Goal: Information Seeking & Learning: Learn about a topic

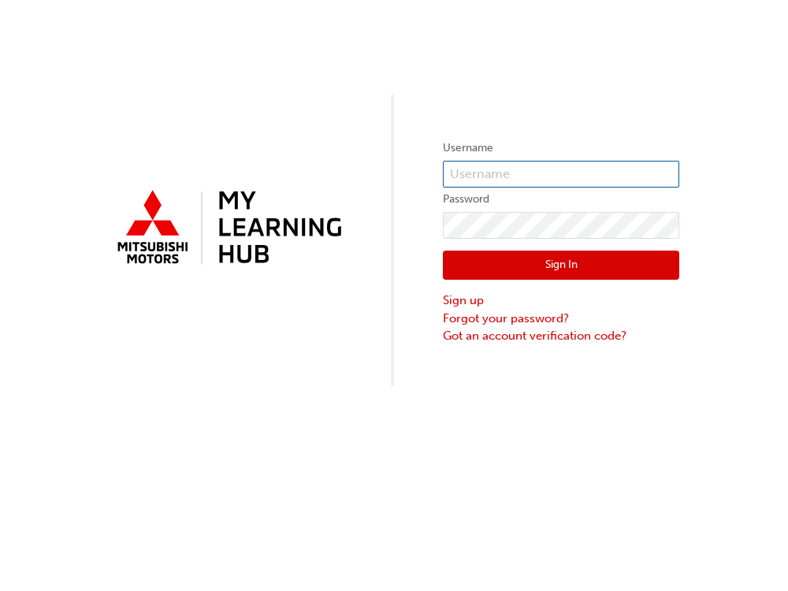
click at [505, 177] on input "text" at bounding box center [561, 174] width 236 height 27
type input "[PERSON_NAME][EMAIL_ADDRESS][DOMAIN_NAME]"
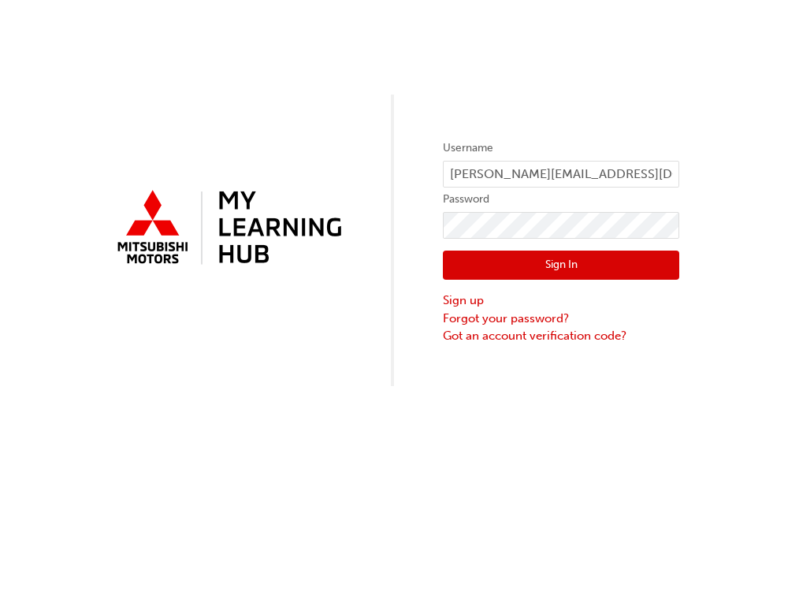
click at [529, 265] on button "Sign In" at bounding box center [561, 266] width 236 height 30
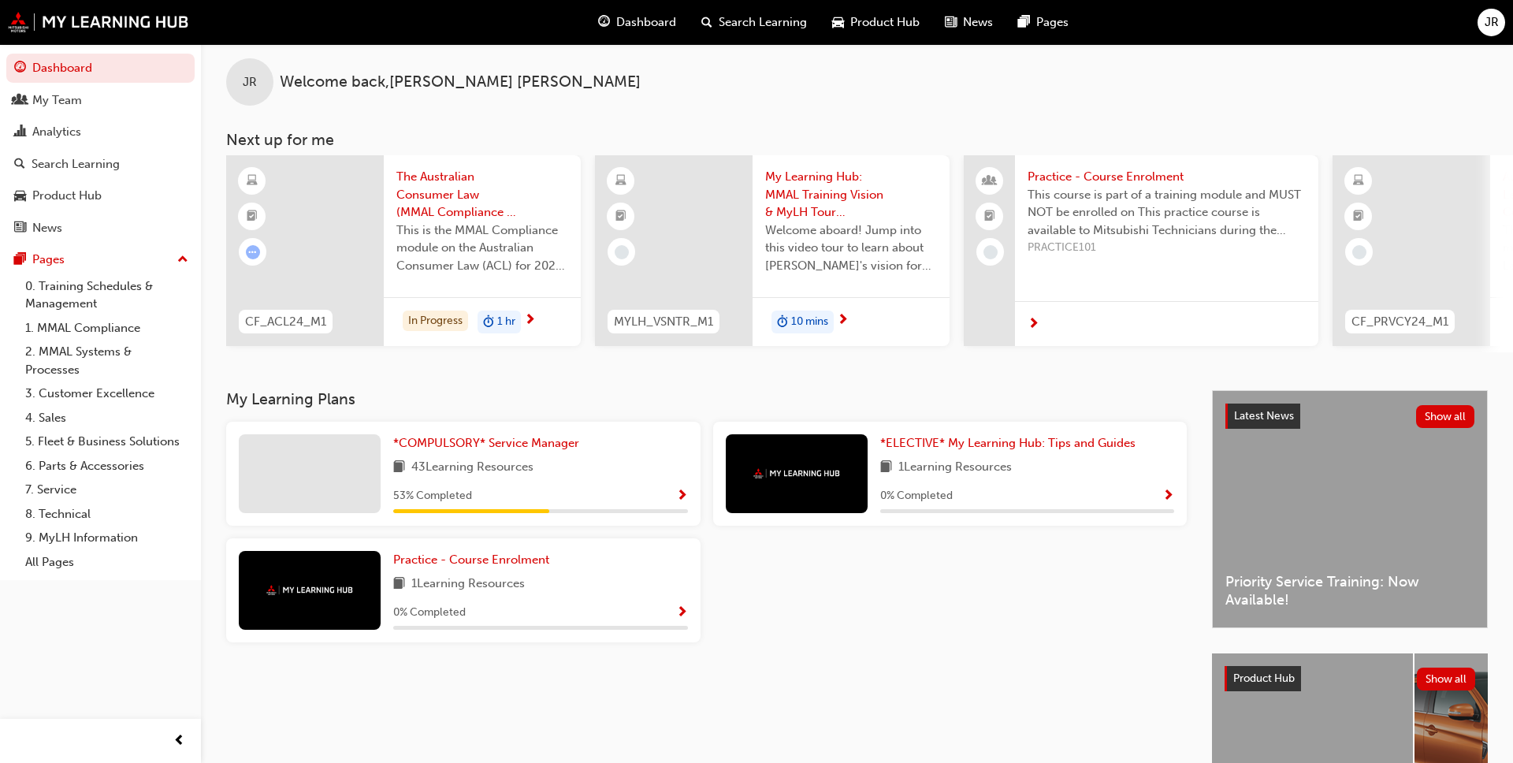
scroll to position [6, 0]
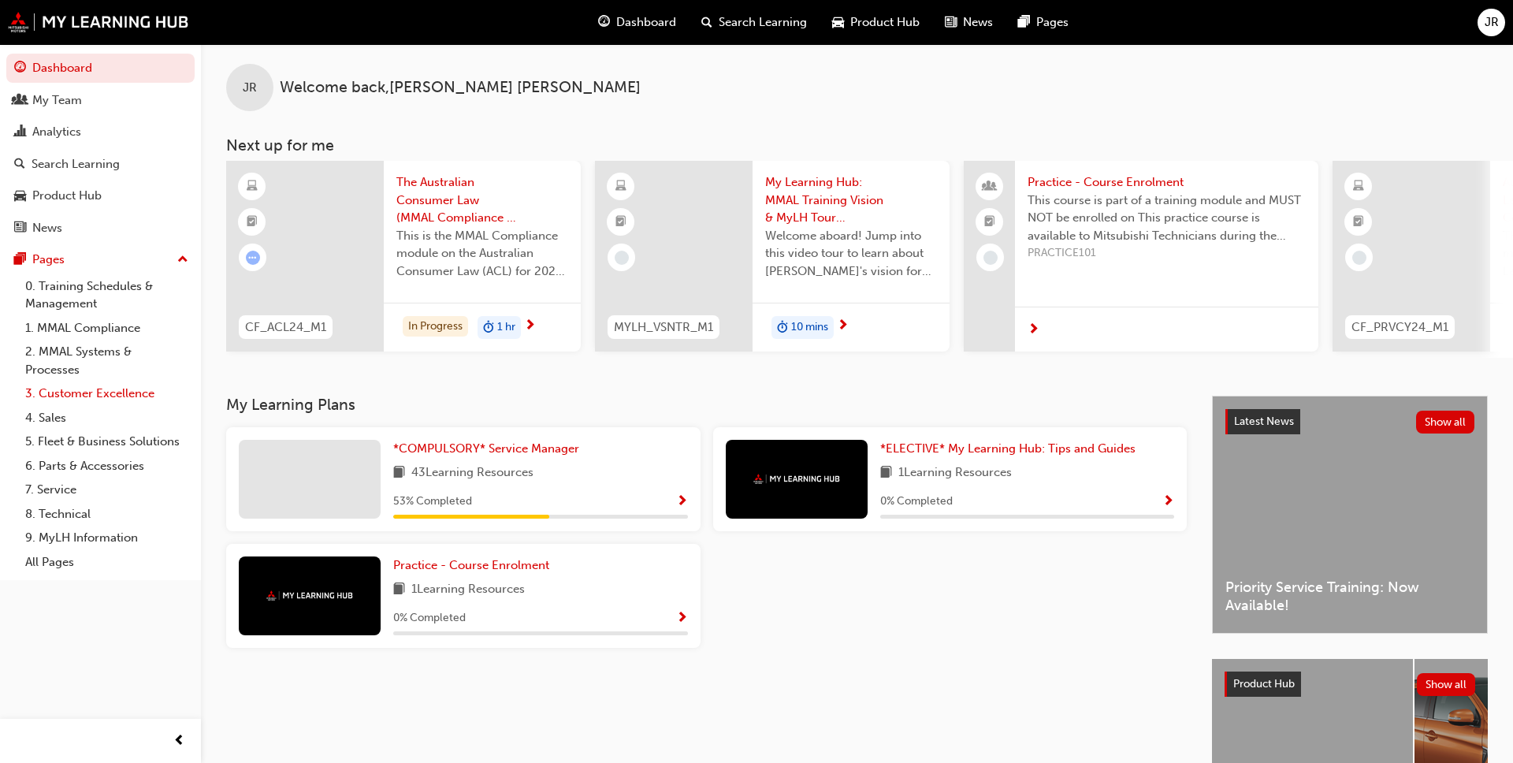
click at [125, 394] on link "3. Customer Excellence" at bounding box center [107, 393] width 176 height 24
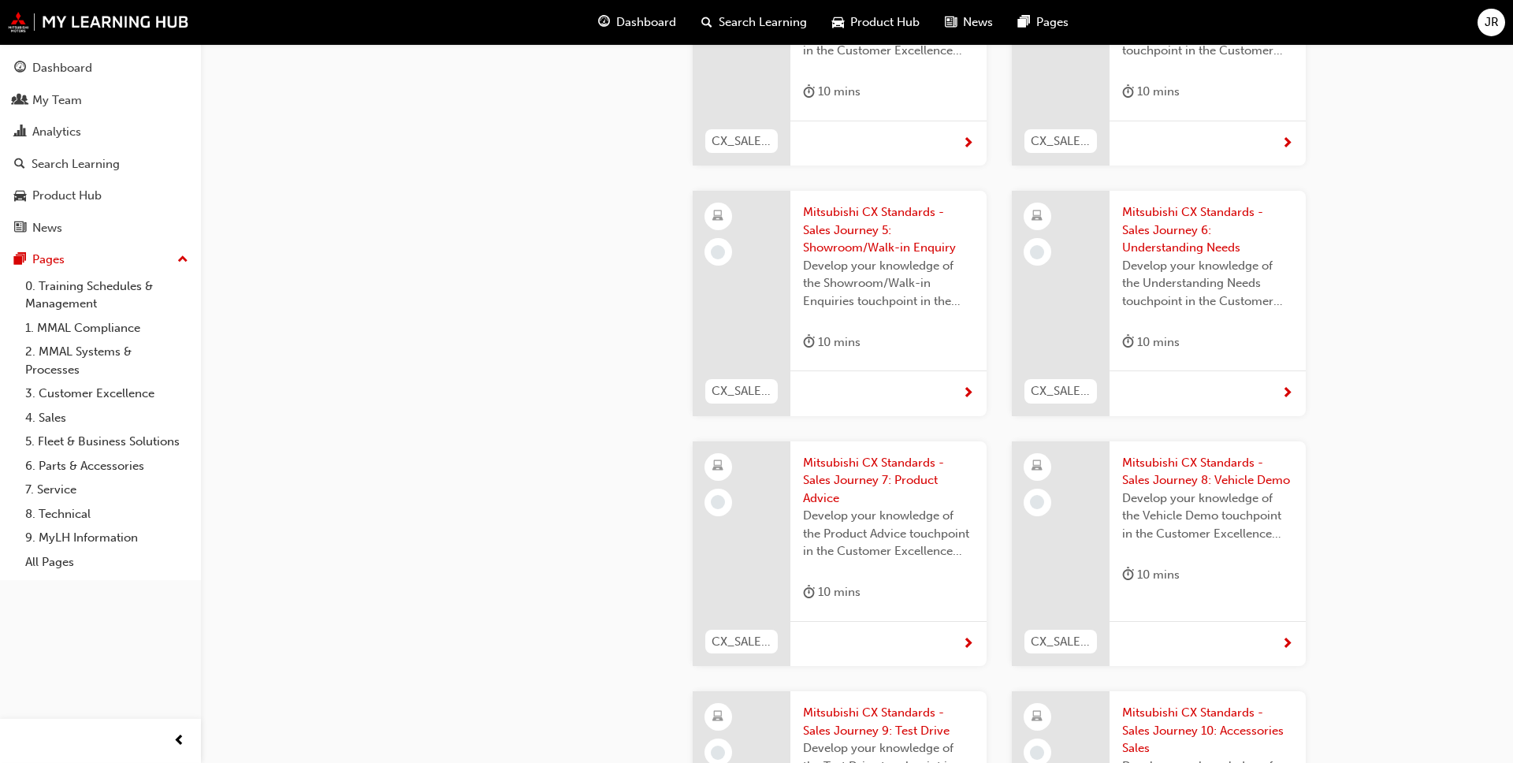
scroll to position [1125, 0]
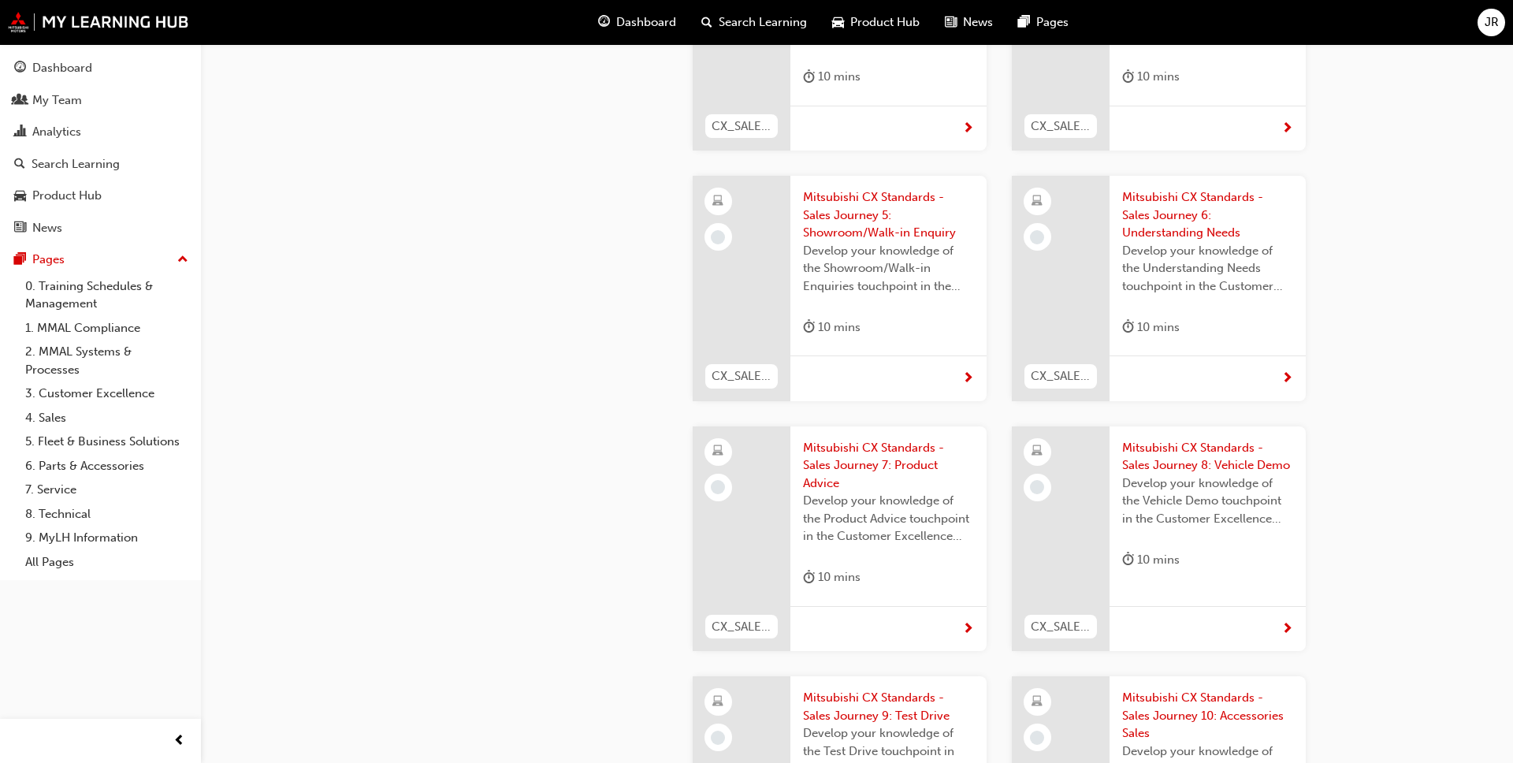
click at [787, 453] on span "Mitsubishi CX Standards - Sales Journey 8: Vehicle Demo" at bounding box center [1207, 456] width 171 height 35
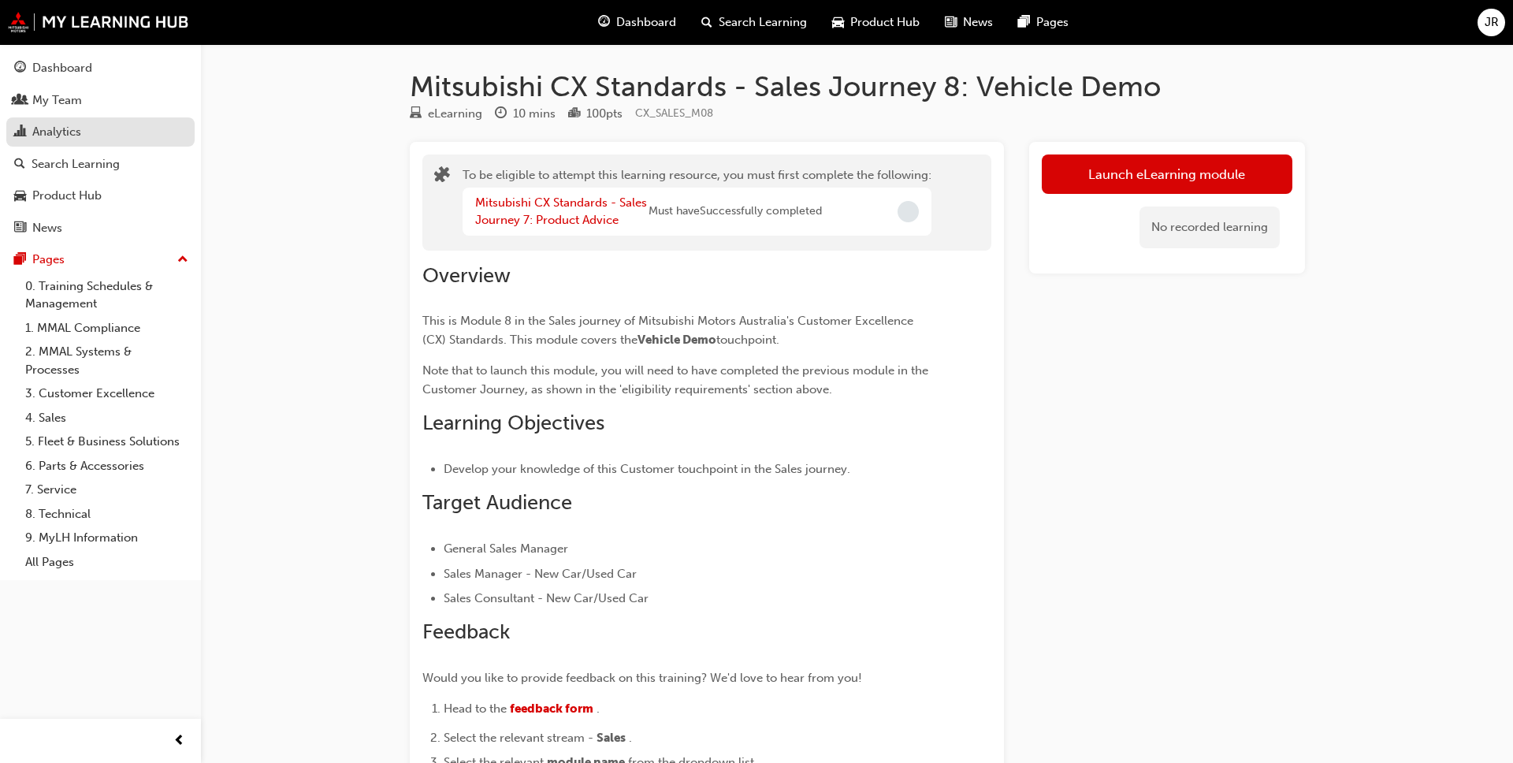
click at [66, 131] on div "Analytics" at bounding box center [56, 132] width 49 height 18
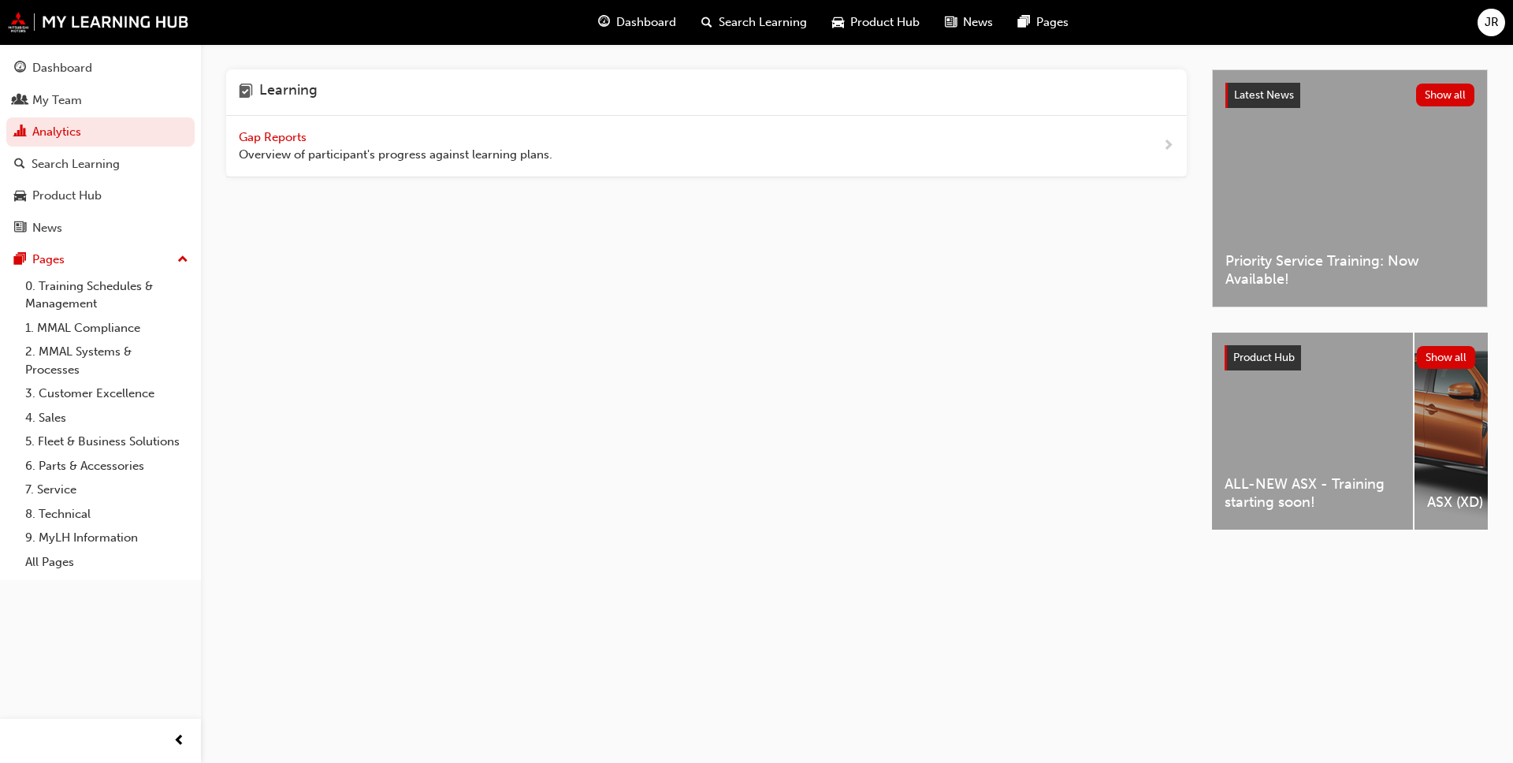
click at [474, 147] on span "Overview of participant's progress against learning plans." at bounding box center [396, 155] width 314 height 18
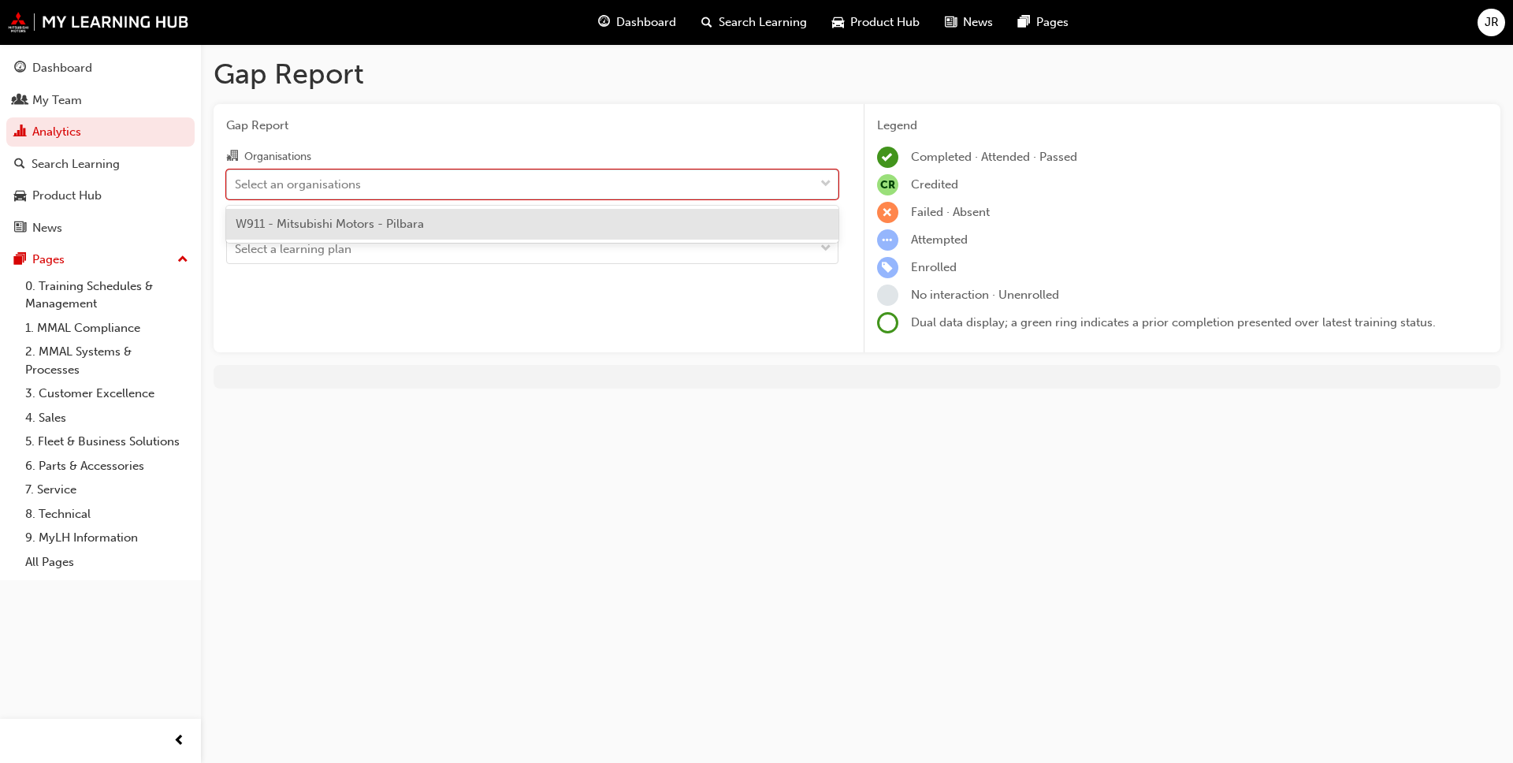
click at [787, 177] on span "down-icon" at bounding box center [825, 184] width 11 height 20
click at [236, 177] on input "Organisations option W911 - Mitsubishi Motors - Pilbara focused, 1 of 1. 1 resu…" at bounding box center [236, 183] width 2 height 13
click at [787, 221] on div "W911 - Mitsubishi Motors - Pilbara" at bounding box center [532, 224] width 612 height 31
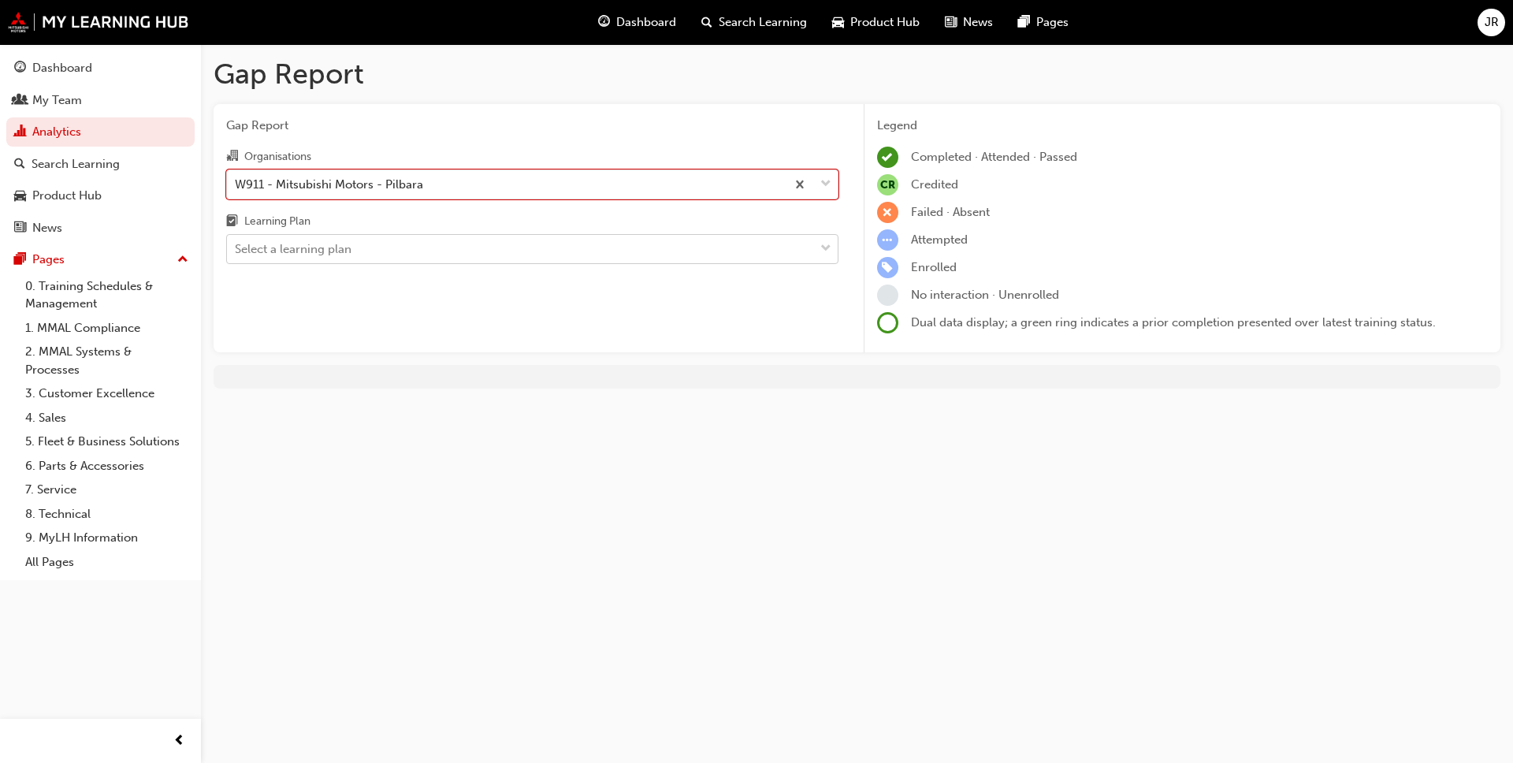
click at [787, 244] on span "down-icon" at bounding box center [825, 249] width 11 height 20
click at [236, 244] on input "Learning Plan Select a learning plan" at bounding box center [236, 248] width 2 height 13
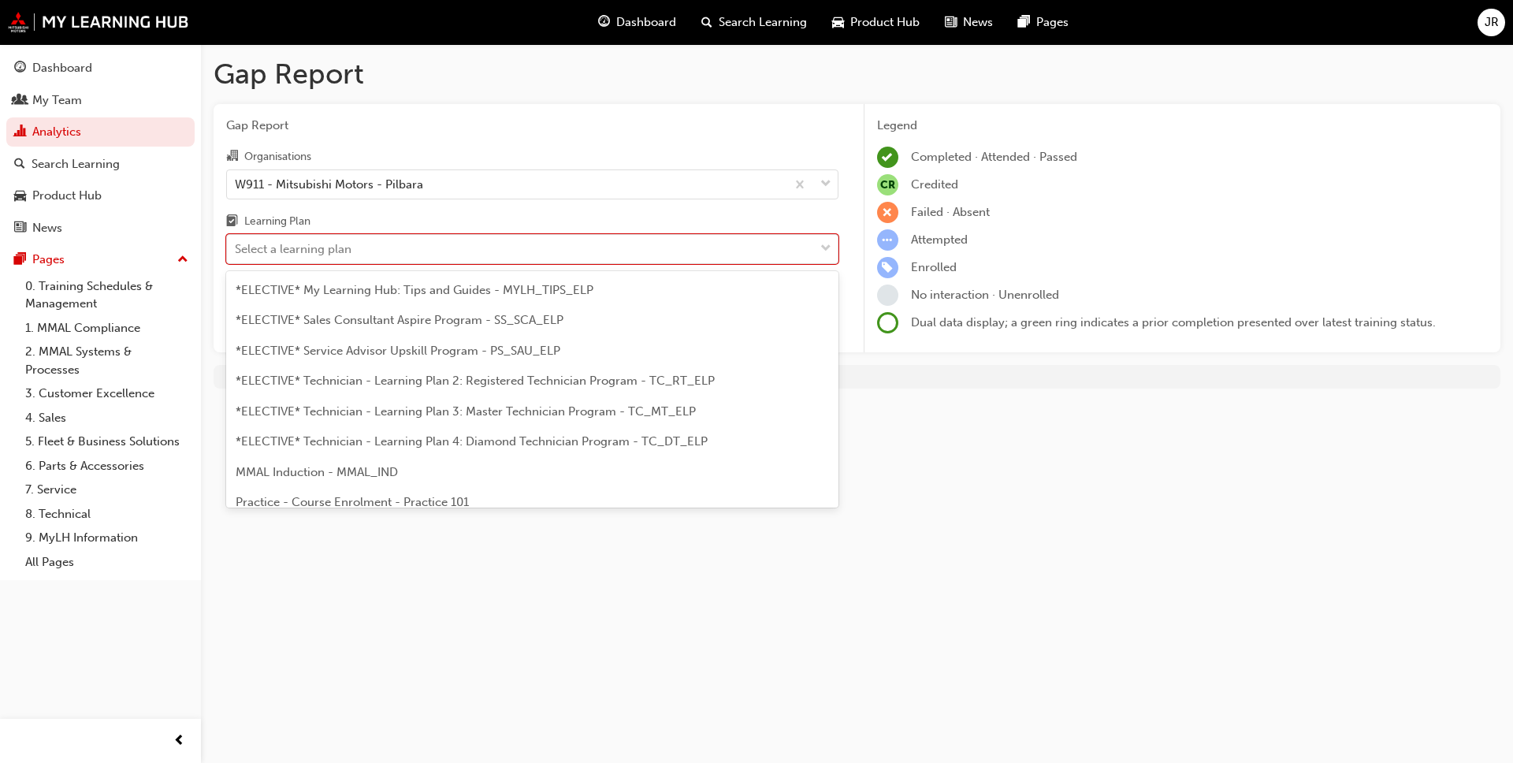
scroll to position [772, 0]
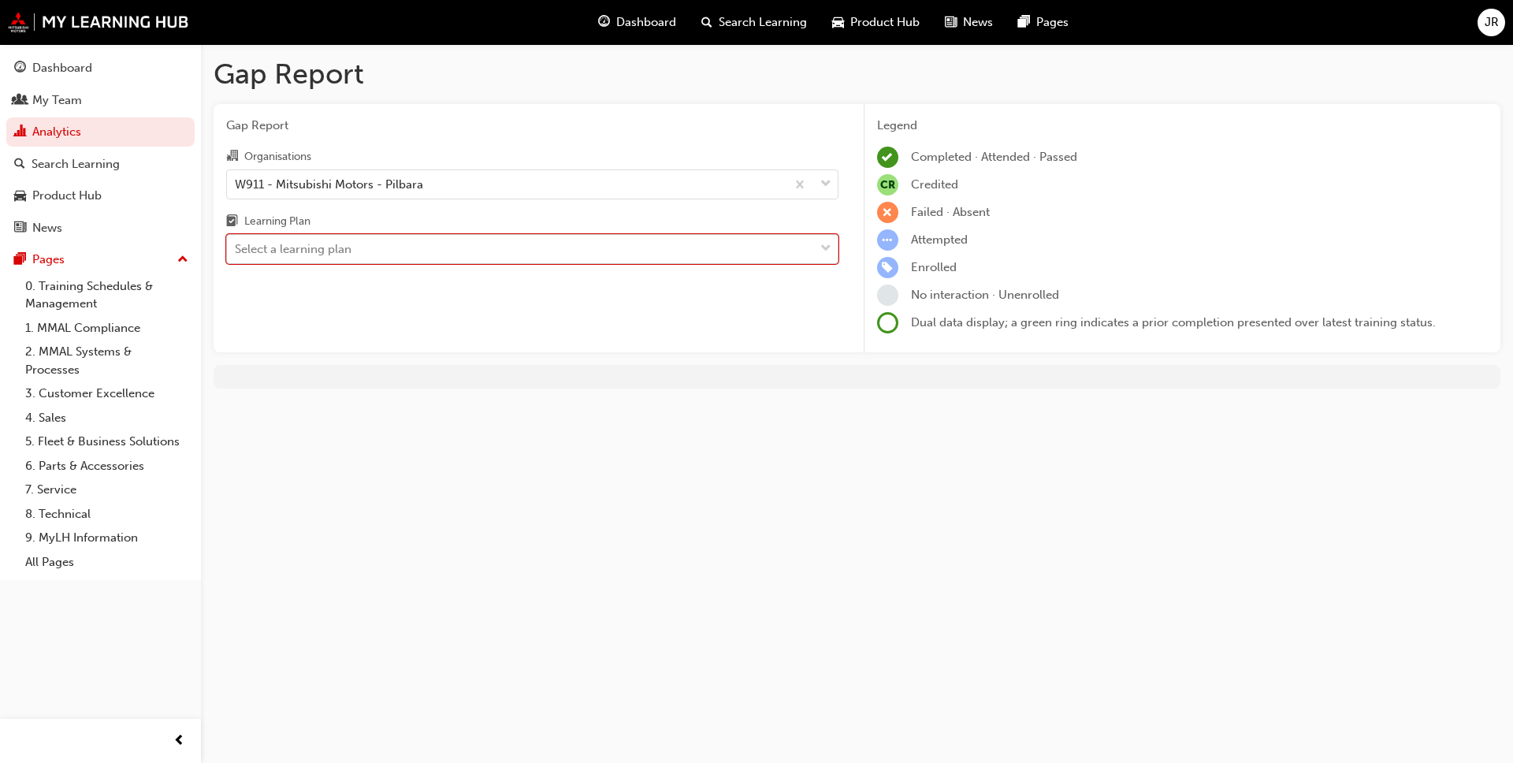
click at [787, 250] on span "down-icon" at bounding box center [825, 249] width 11 height 20
click at [236, 250] on input "Learning Plan 0 results available. Select is focused ,type to refine list, pres…" at bounding box center [236, 248] width 2 height 13
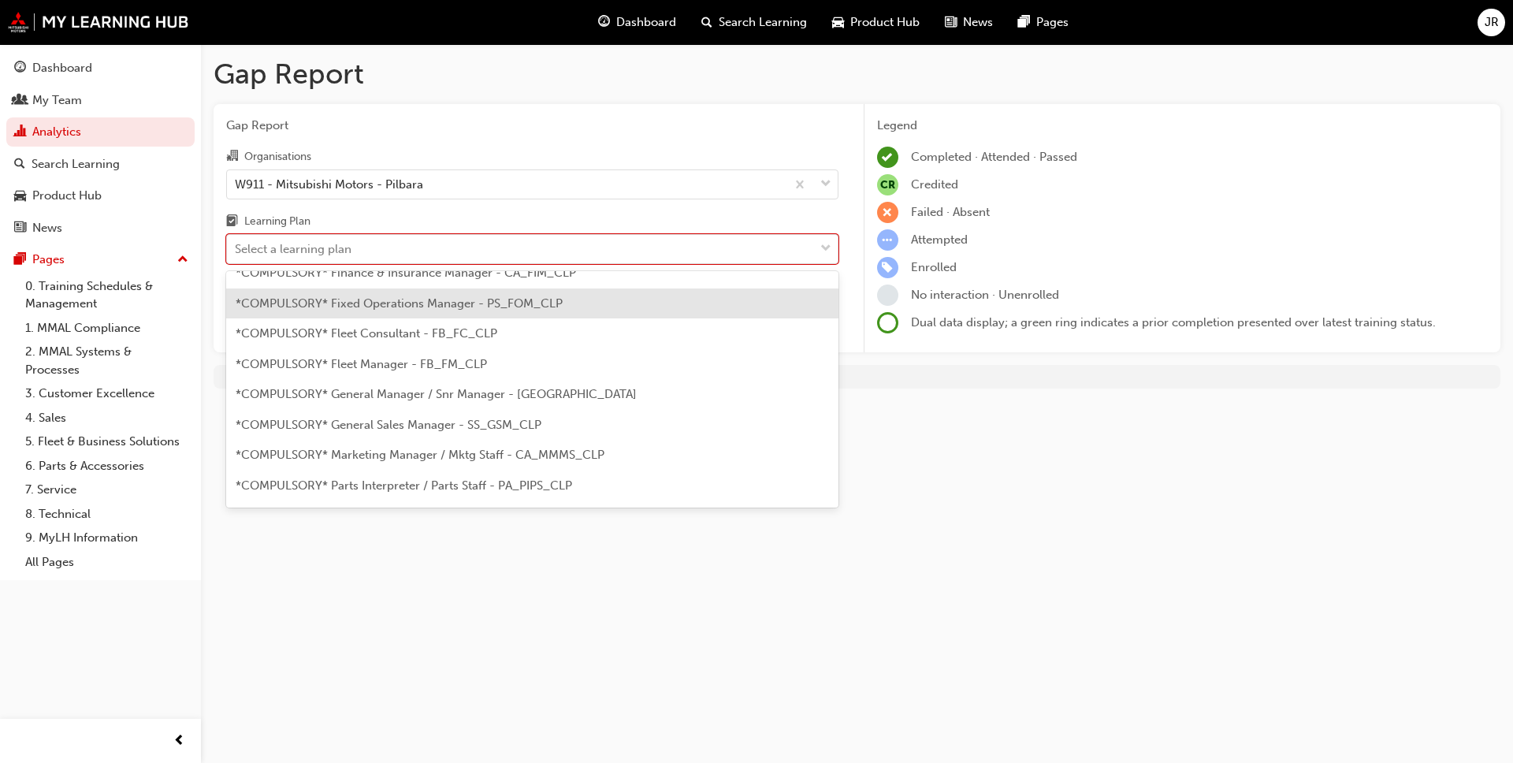
scroll to position [170, 0]
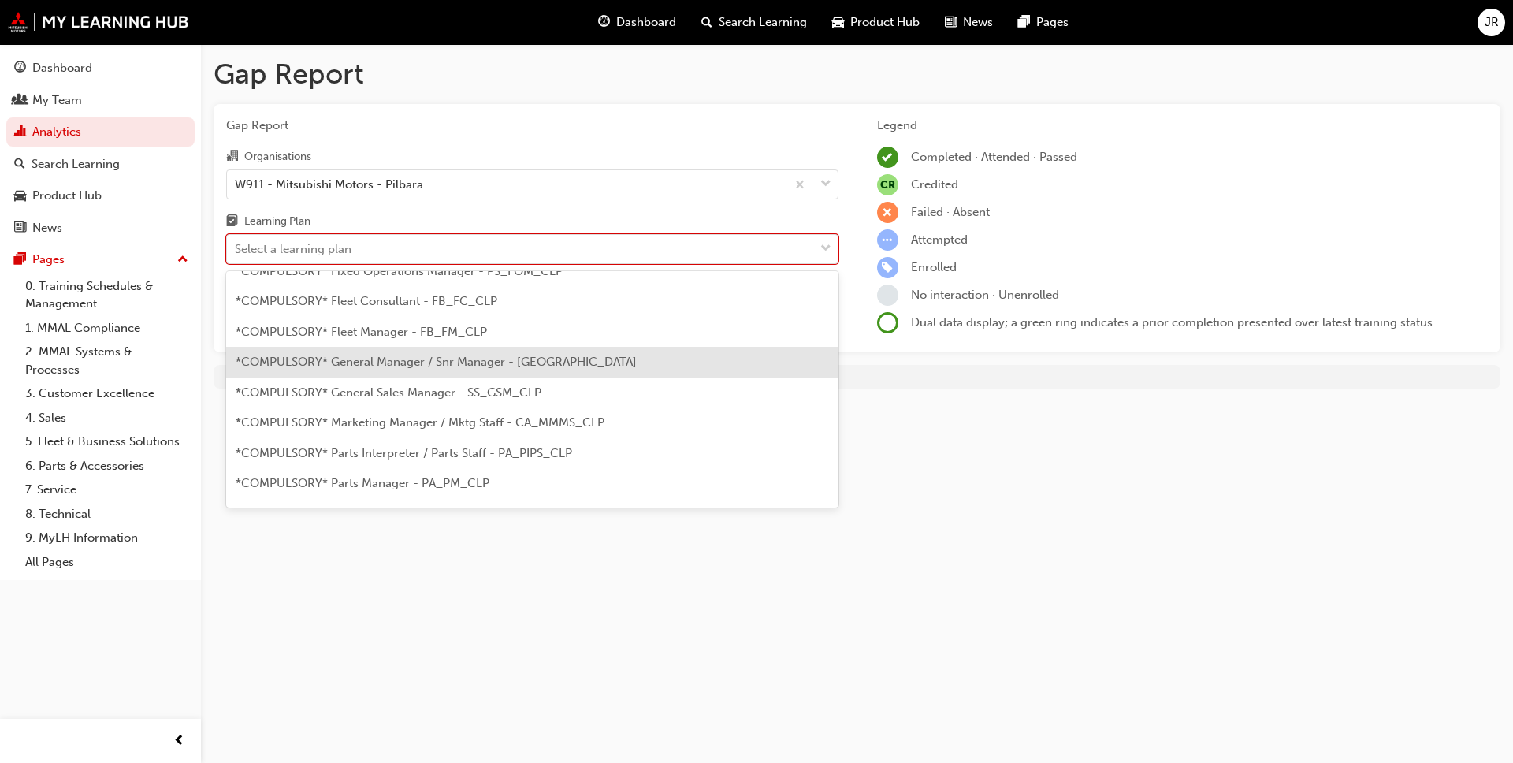
click at [401, 363] on span "*COMPULSORY* General Manager / Snr Manager - [GEOGRAPHIC_DATA]" at bounding box center [436, 362] width 401 height 14
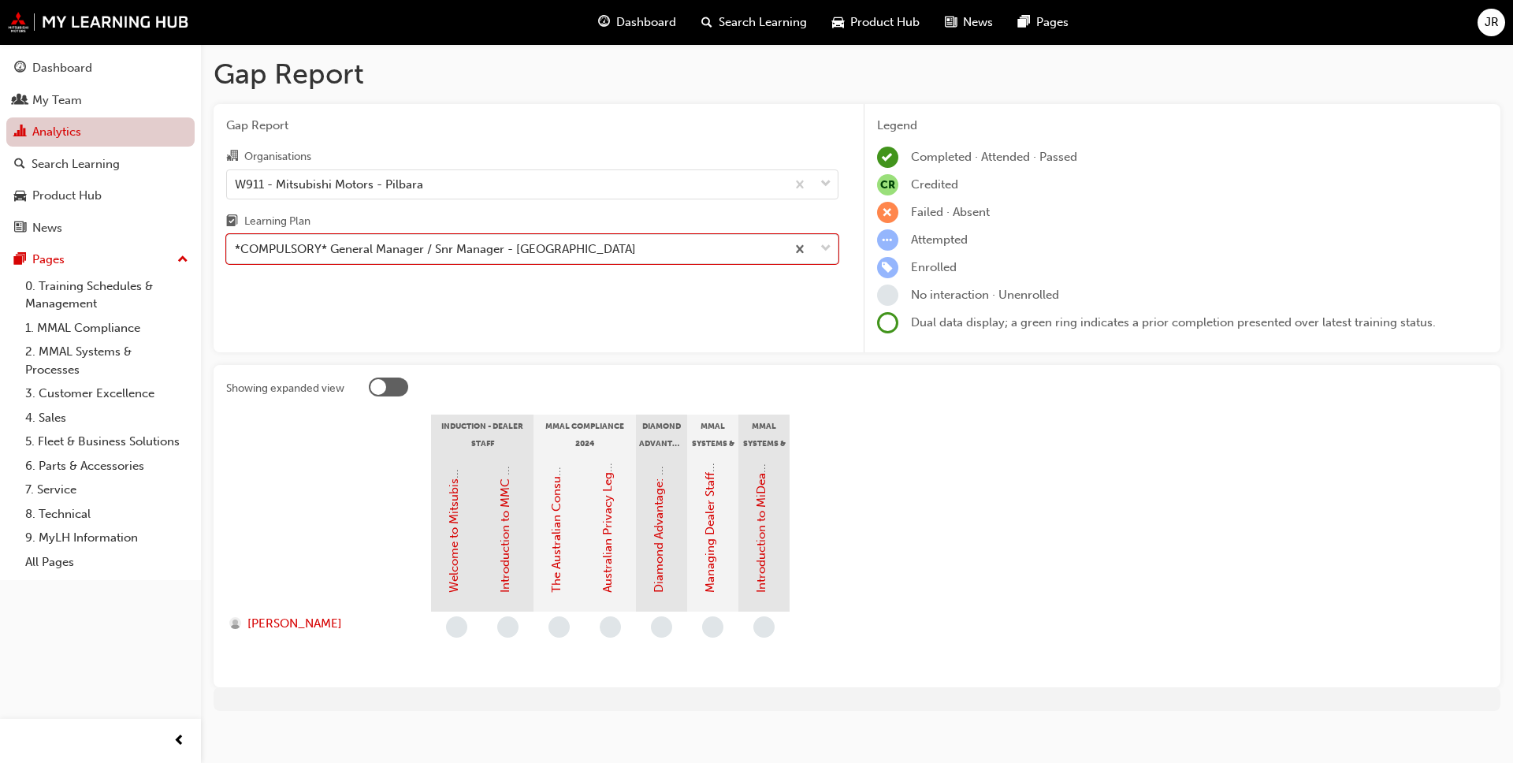
click at [80, 128] on link "Analytics" at bounding box center [100, 131] width 188 height 29
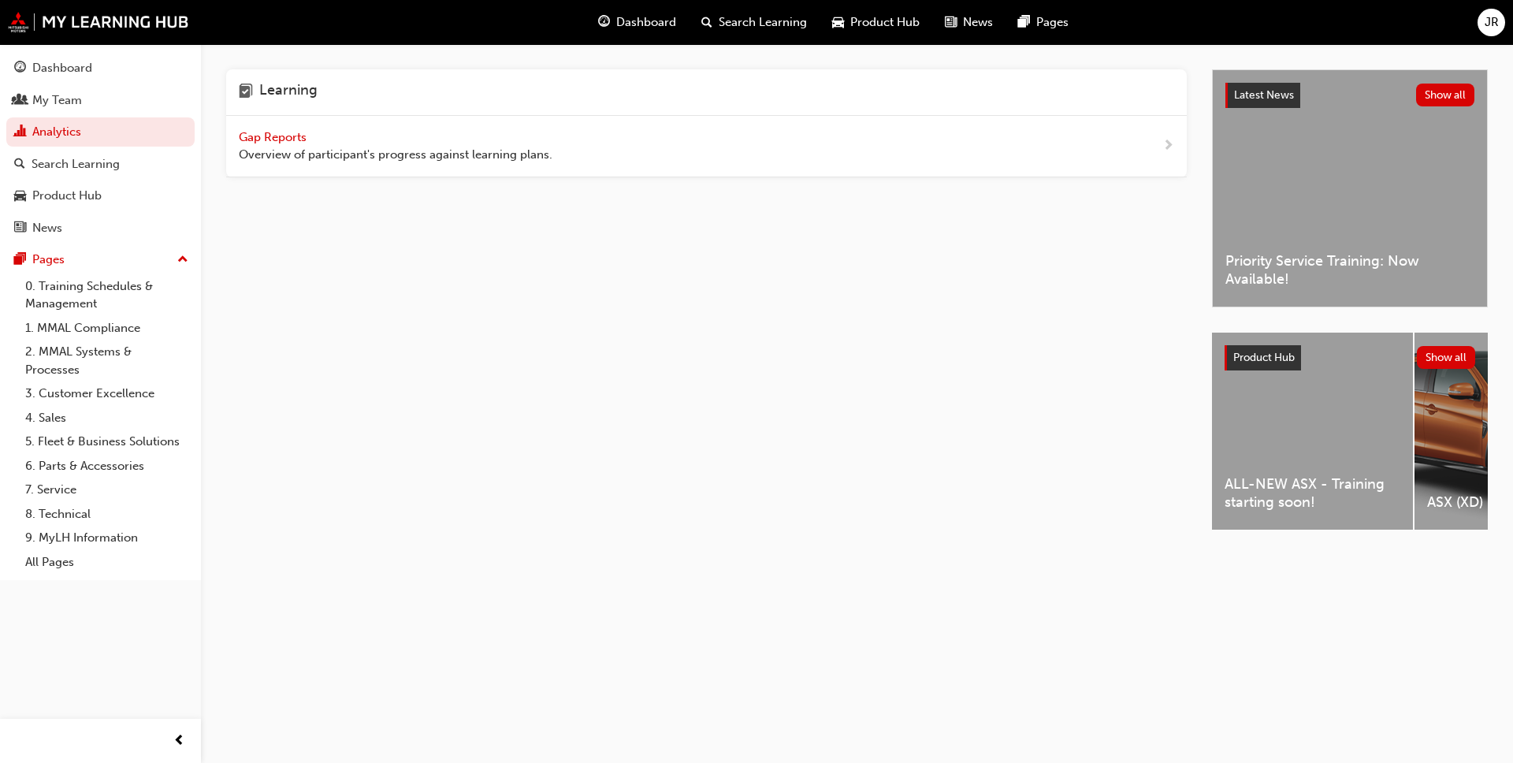
click at [284, 138] on span "Gap Reports" at bounding box center [274, 137] width 71 height 14
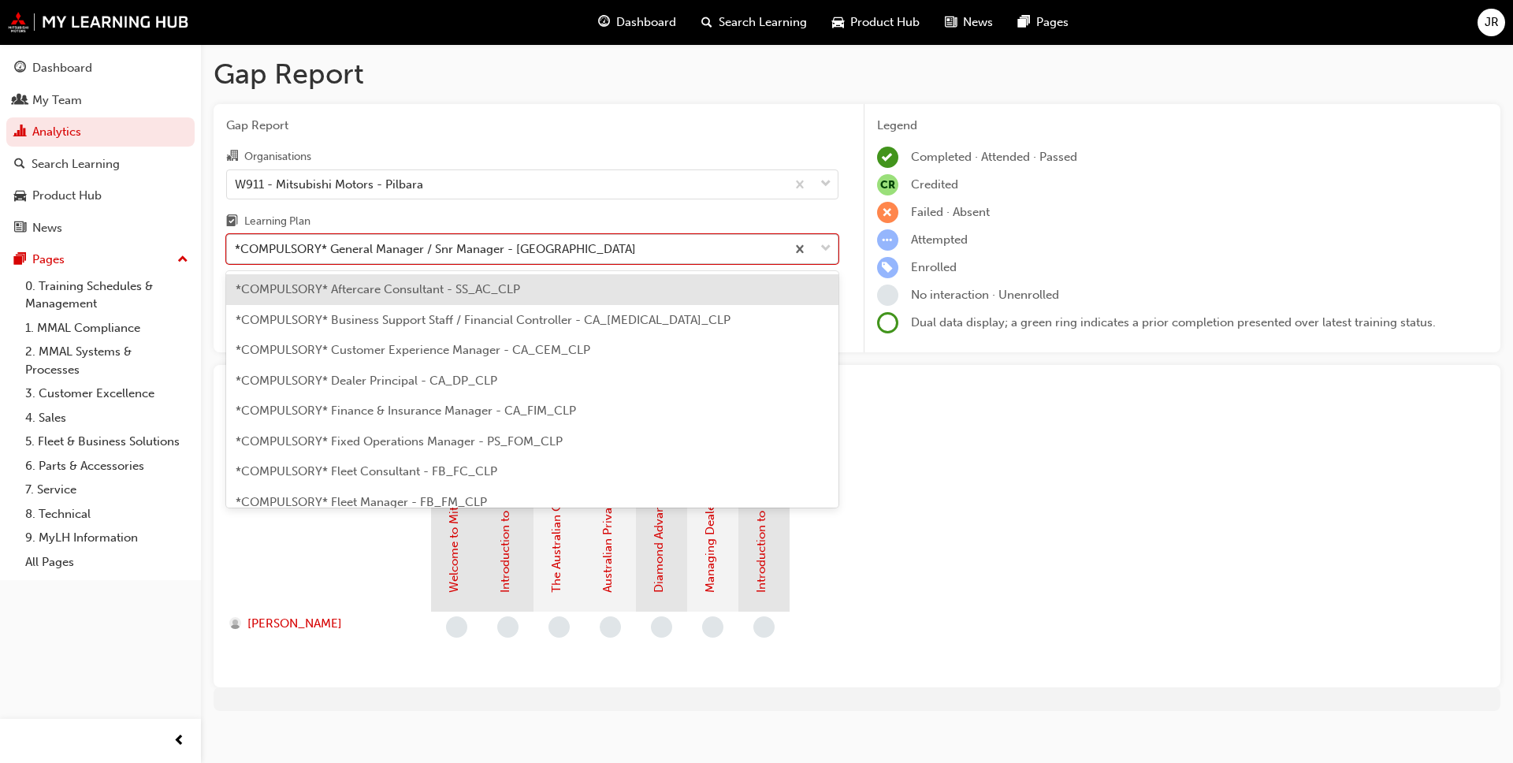
click at [787, 252] on span "down-icon" at bounding box center [825, 249] width 11 height 20
click at [236, 252] on input "Learning Plan option *COMPULSORY* Aftercare Consultant - SS_AC_CLP focused, 1 o…" at bounding box center [236, 248] width 2 height 13
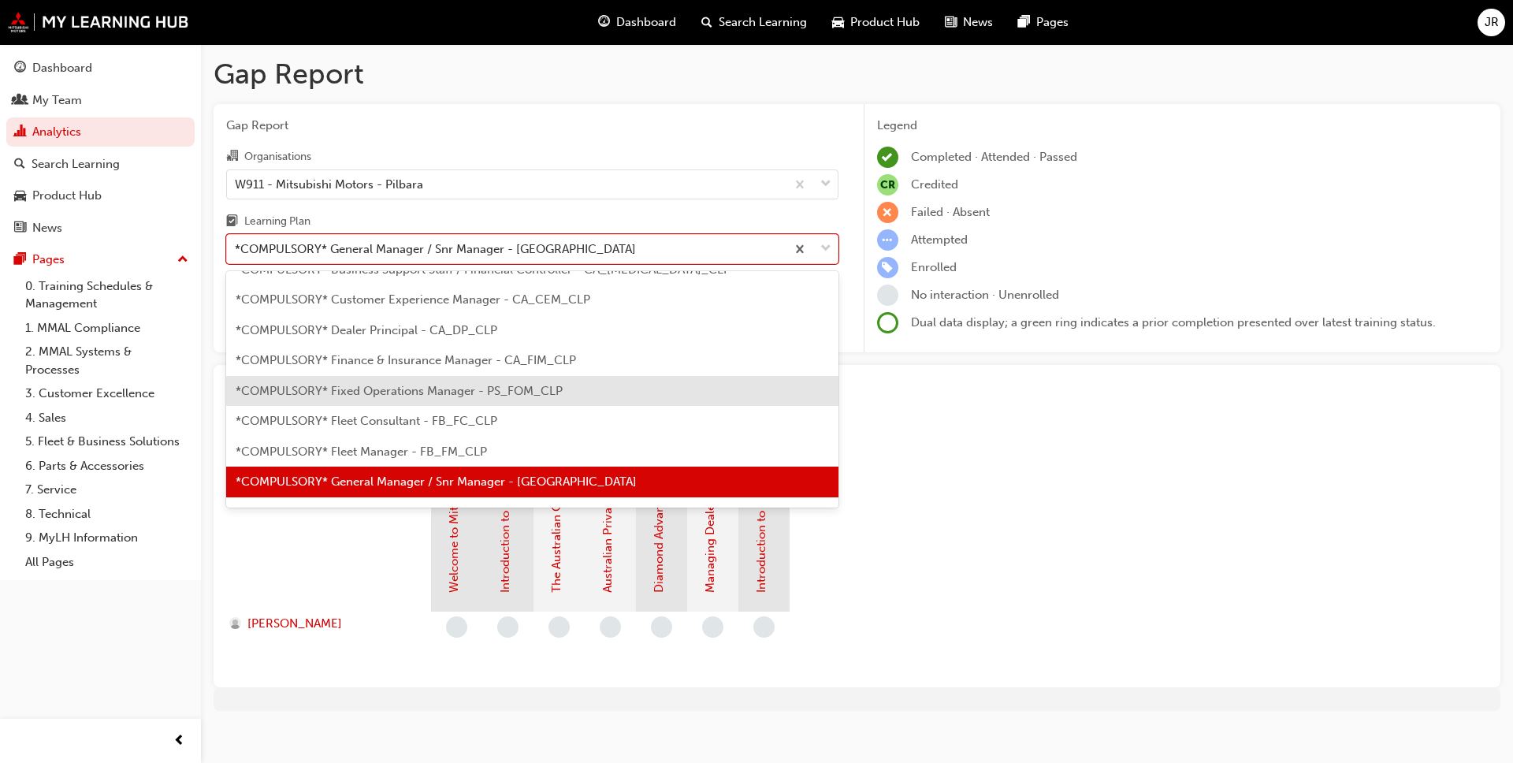
scroll to position [136, 0]
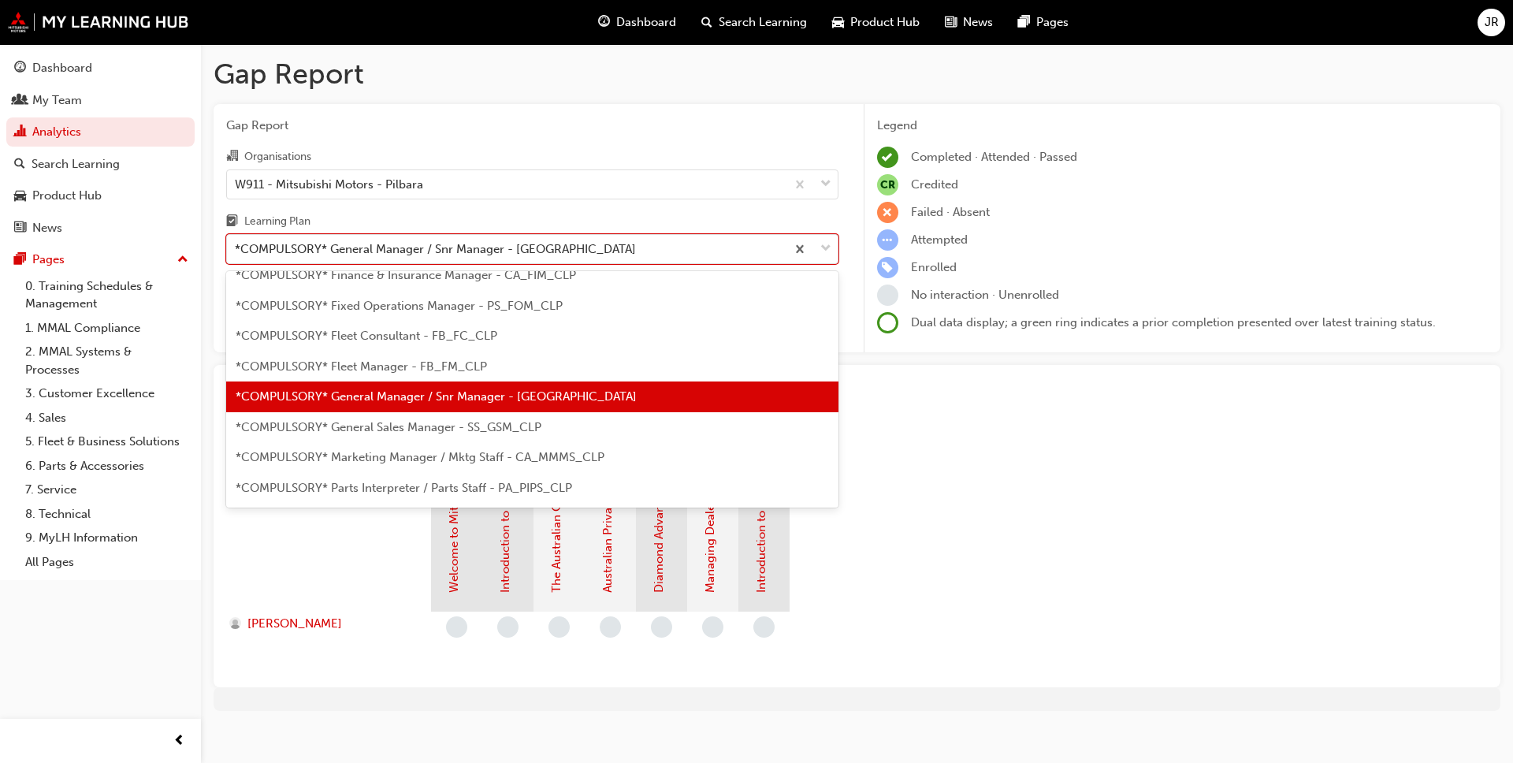
click at [404, 426] on span "*COMPULSORY* General Sales Manager - SS_GSM_CLP" at bounding box center [389, 427] width 306 height 14
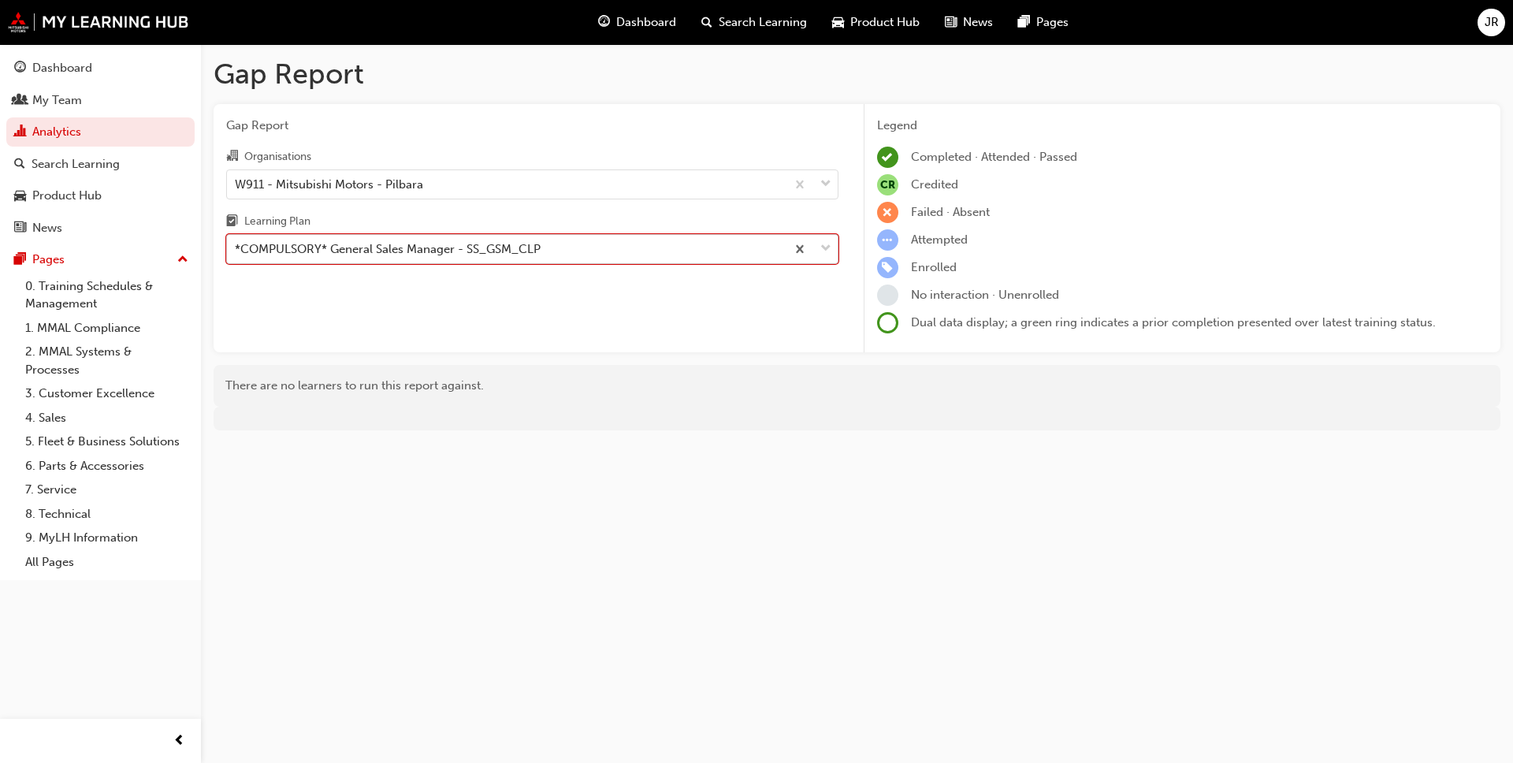
click at [787, 248] on span "down-icon" at bounding box center [825, 249] width 11 height 20
click at [236, 248] on input "Learning Plan option *COMPULSORY* General Sales Manager - SS_GSM_CLP, selected.…" at bounding box center [236, 248] width 2 height 13
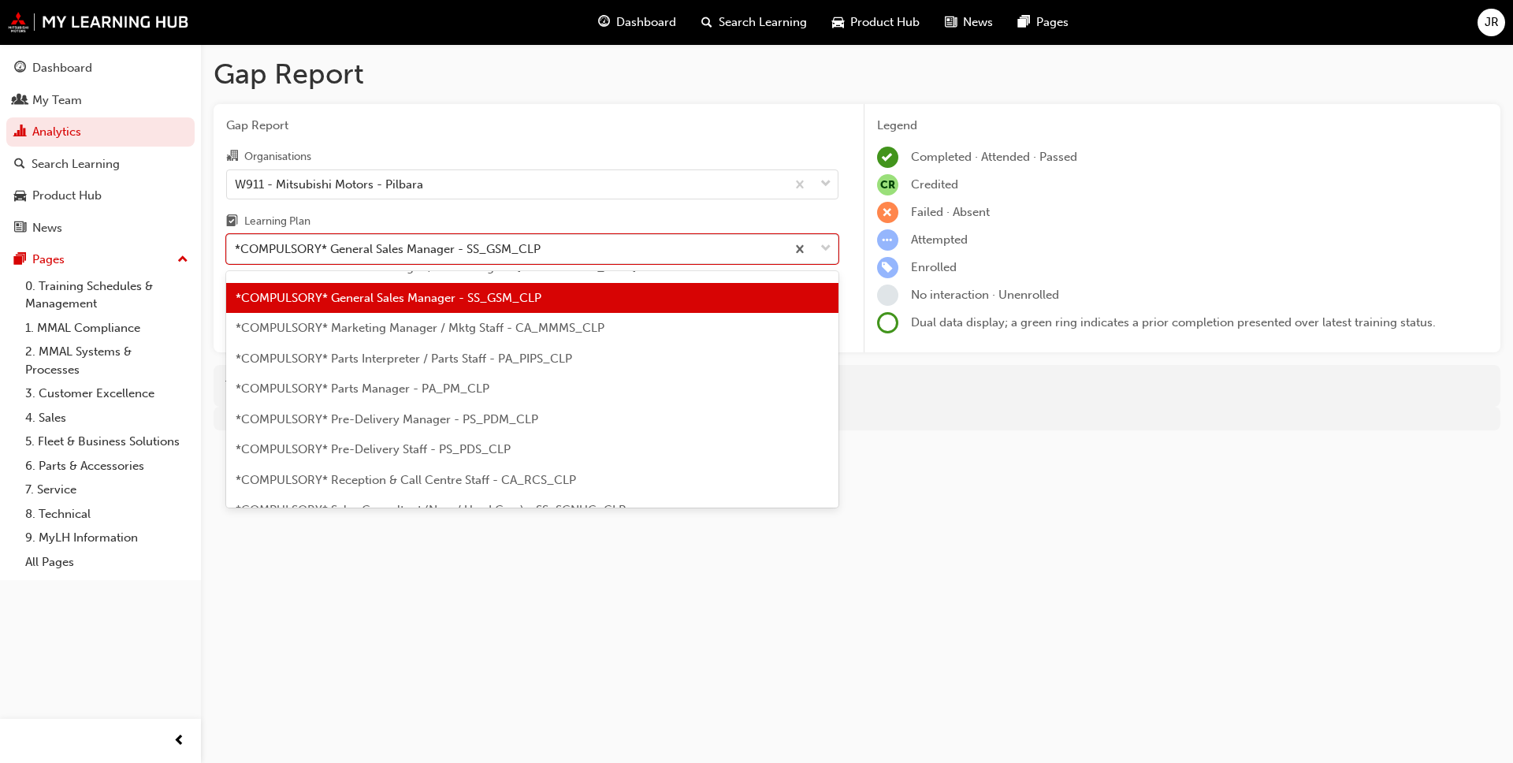
scroll to position [337, 0]
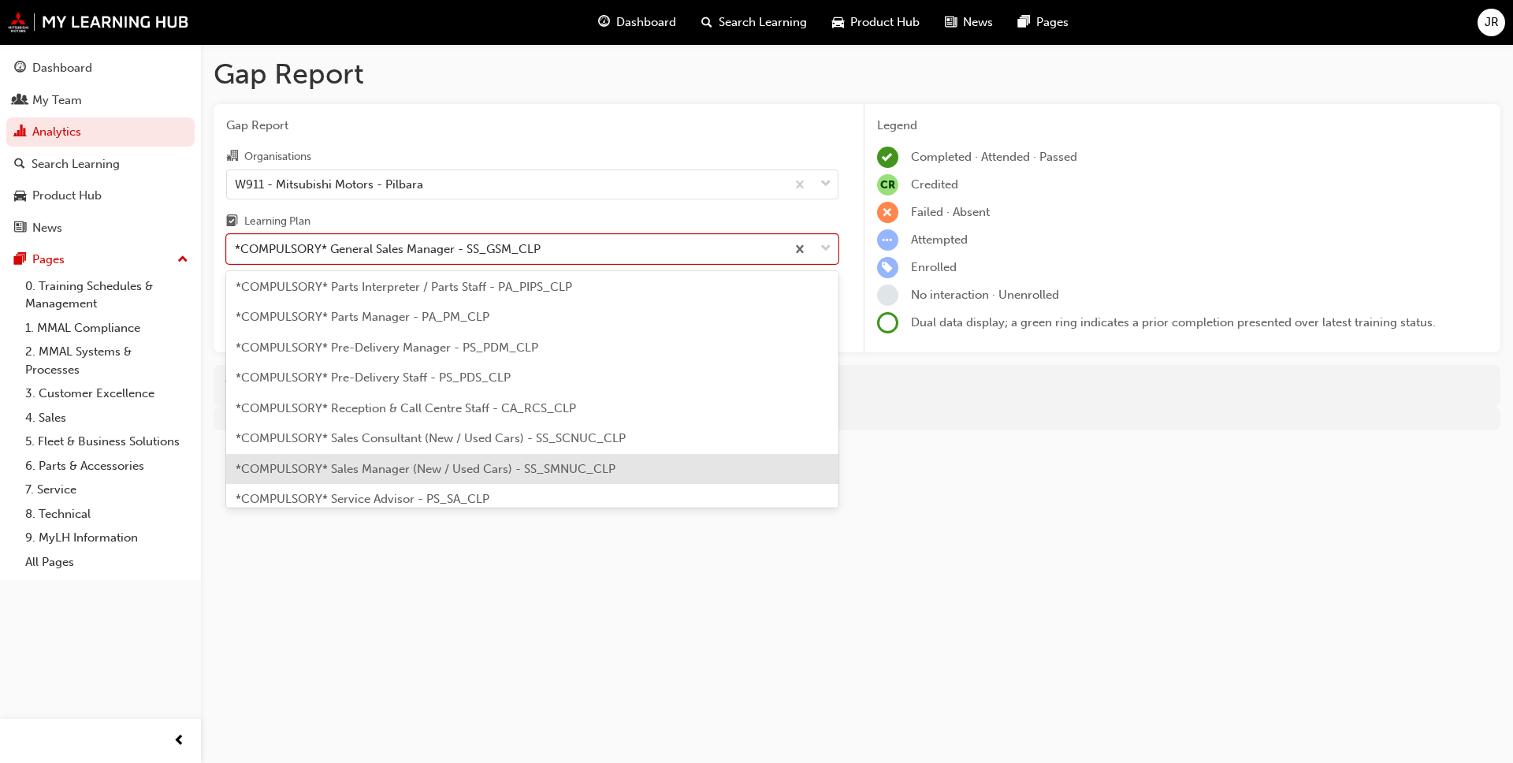
click at [378, 468] on span "*COMPULSORY* Sales Manager (New / Used Cars) - SS_SMNUC_CLP" at bounding box center [426, 469] width 380 height 14
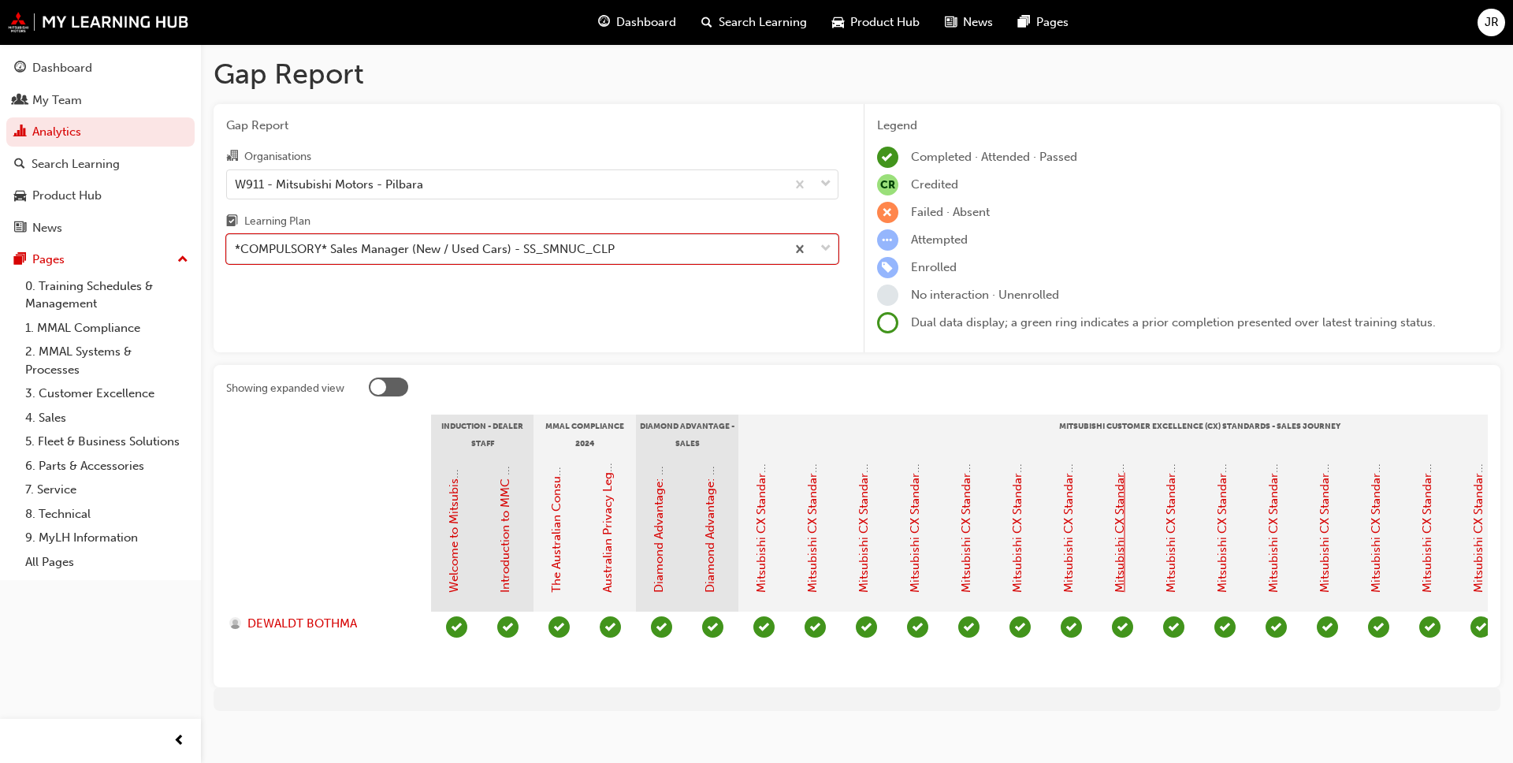
click at [787, 558] on link "Mitsubishi CX Standards - Sales Journey 7: Product Advice" at bounding box center [1120, 433] width 14 height 318
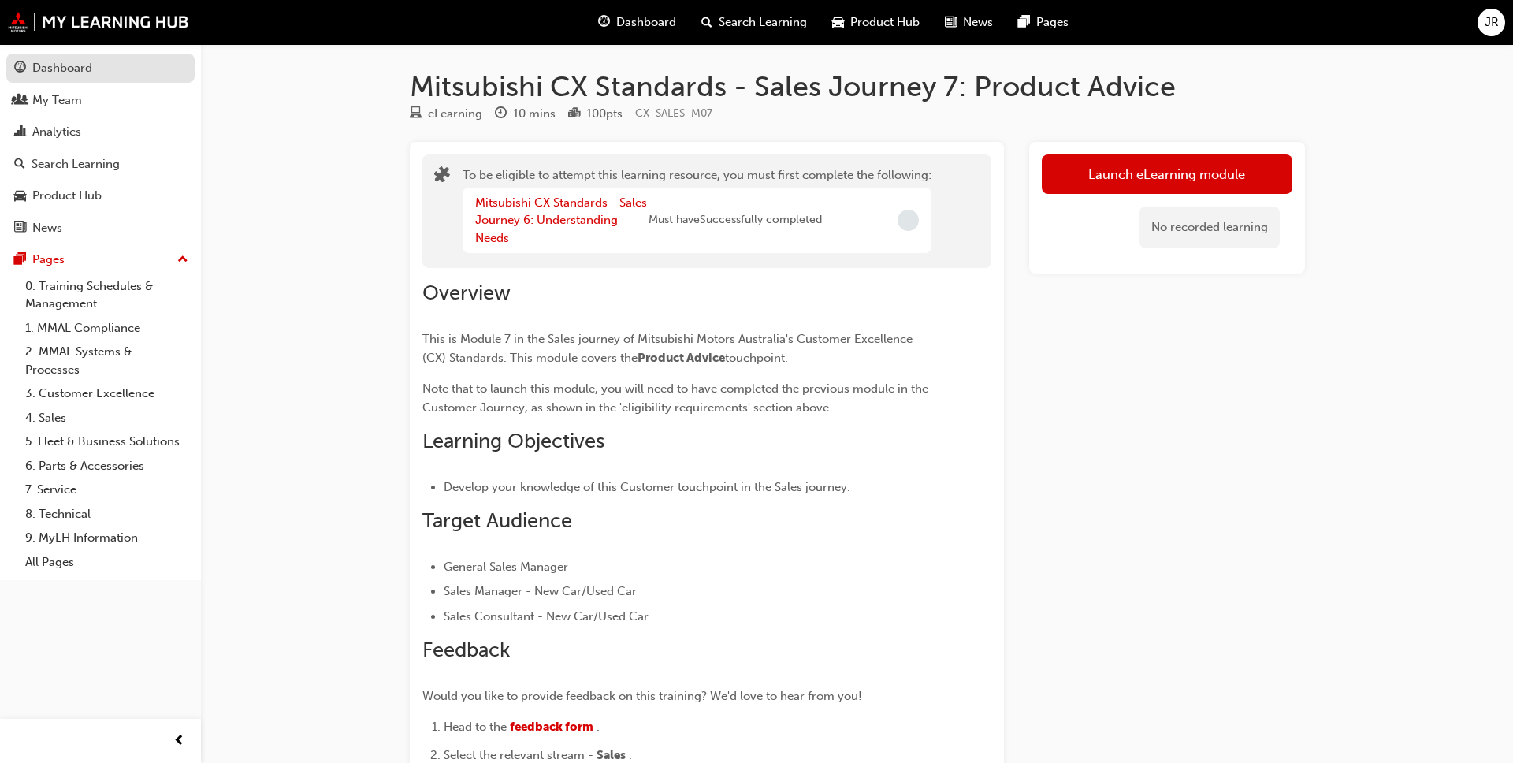
click at [56, 70] on div "Dashboard" at bounding box center [62, 68] width 60 height 18
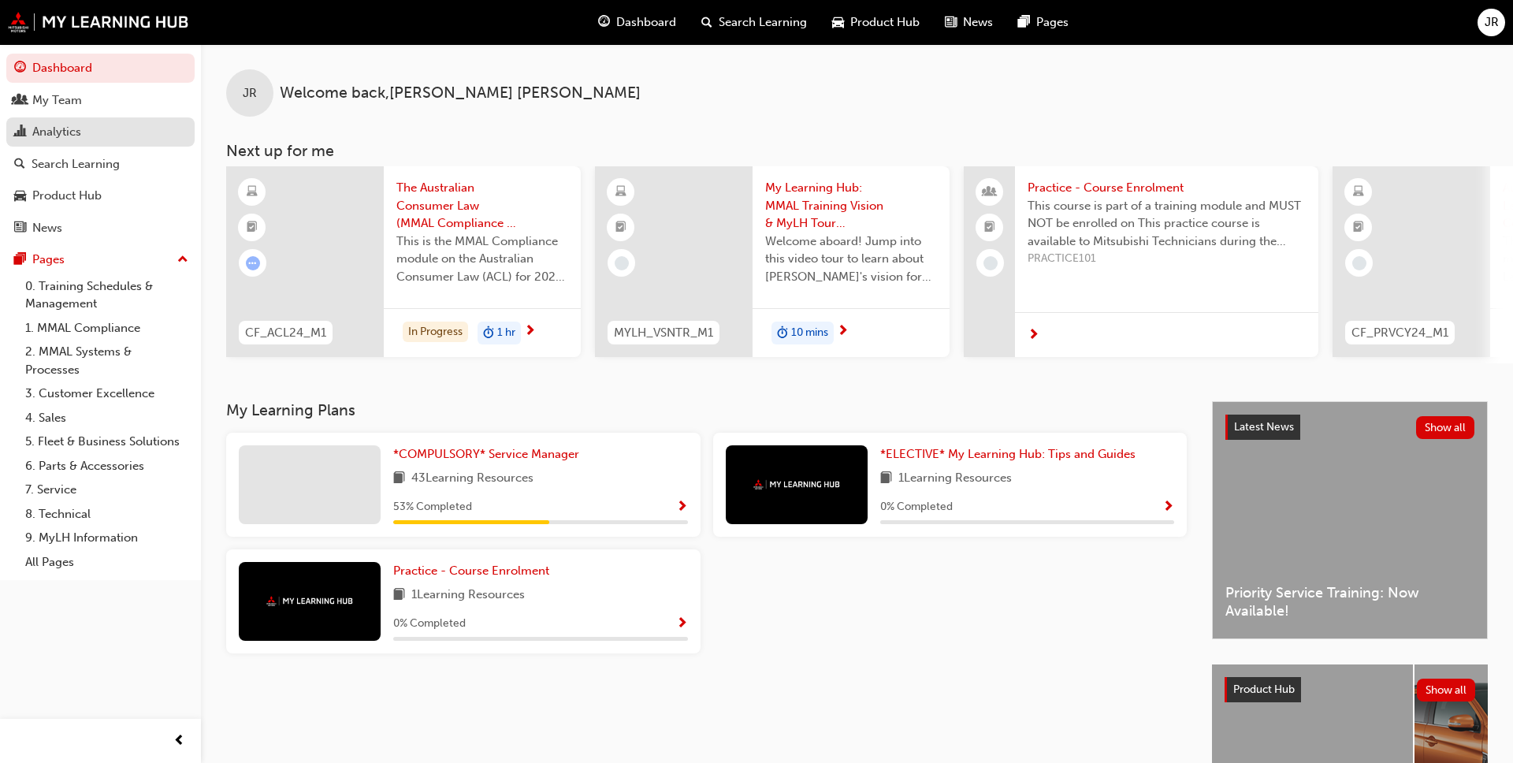
click at [50, 134] on div "Analytics" at bounding box center [56, 132] width 49 height 18
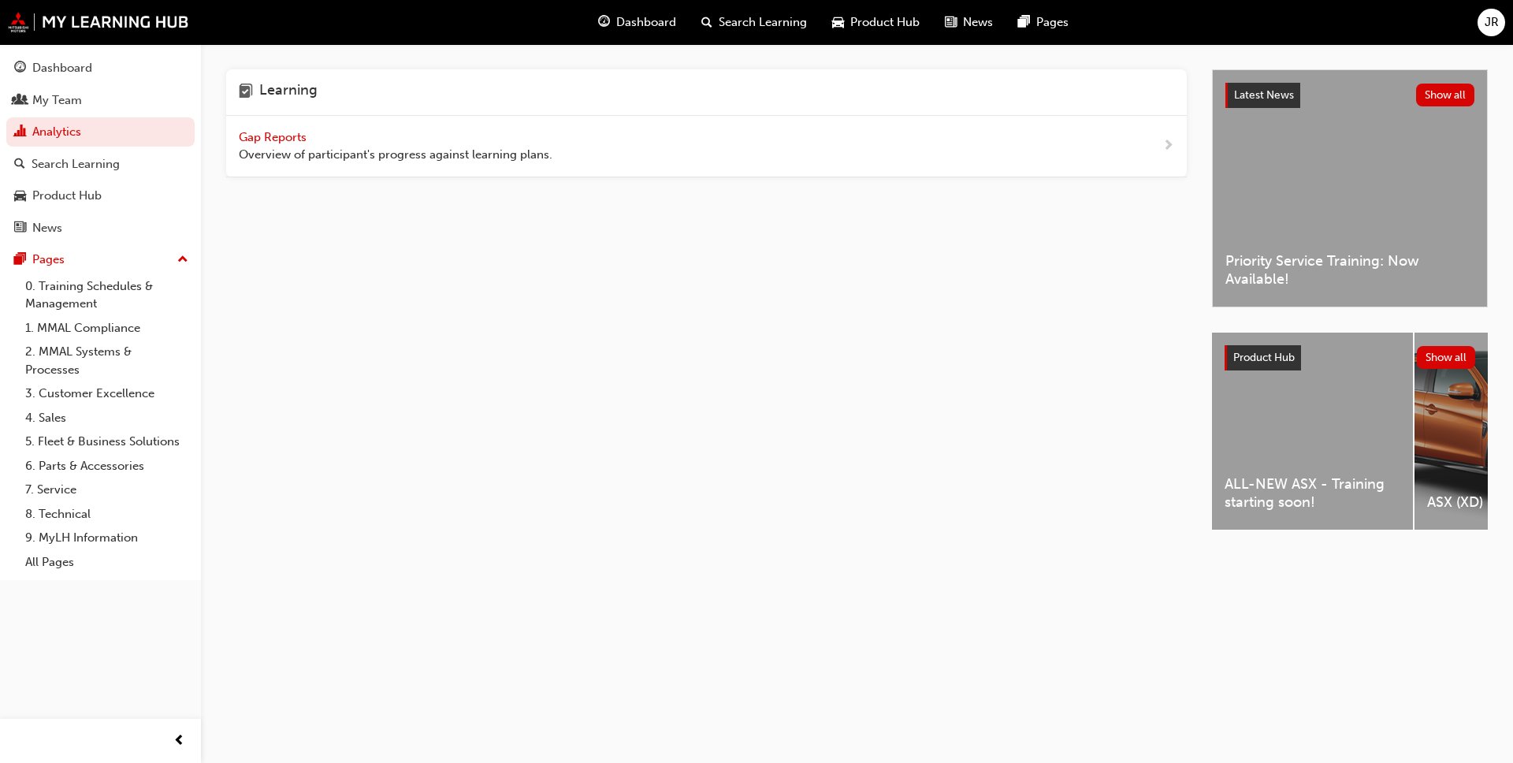
click at [255, 136] on span "Gap Reports" at bounding box center [274, 137] width 71 height 14
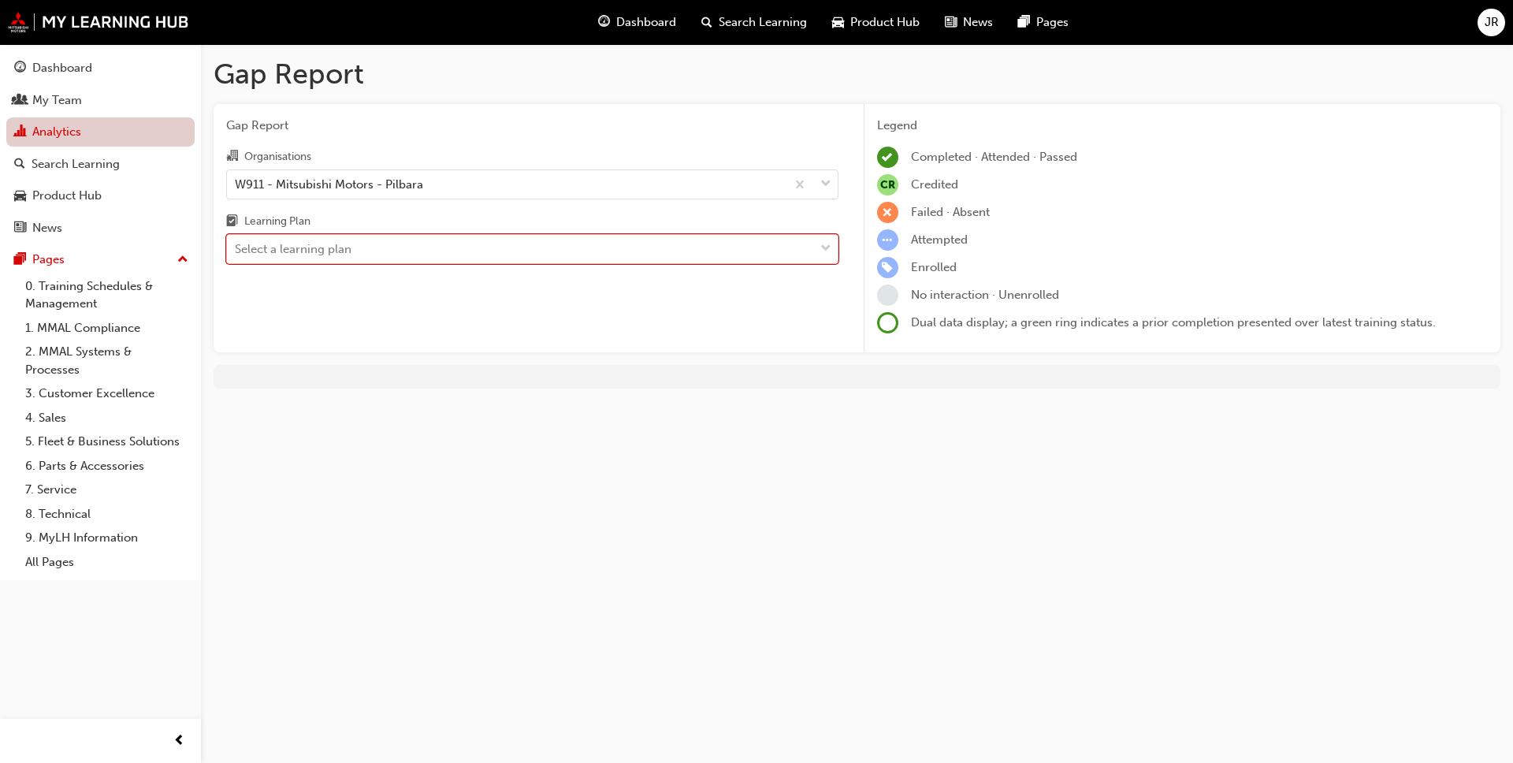
click at [87, 123] on link "Analytics" at bounding box center [100, 131] width 188 height 29
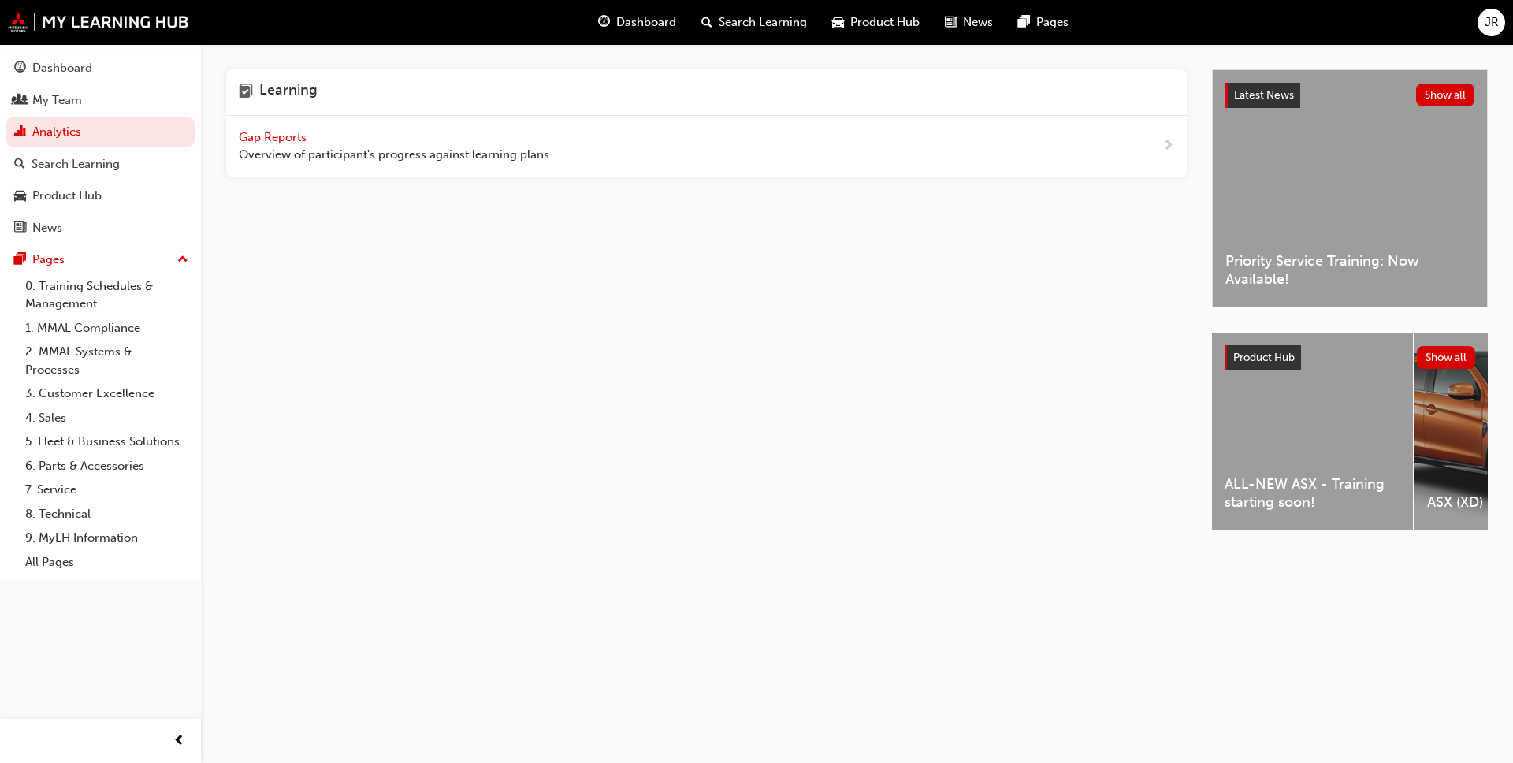
click at [305, 143] on span "Gap Reports" at bounding box center [274, 137] width 71 height 14
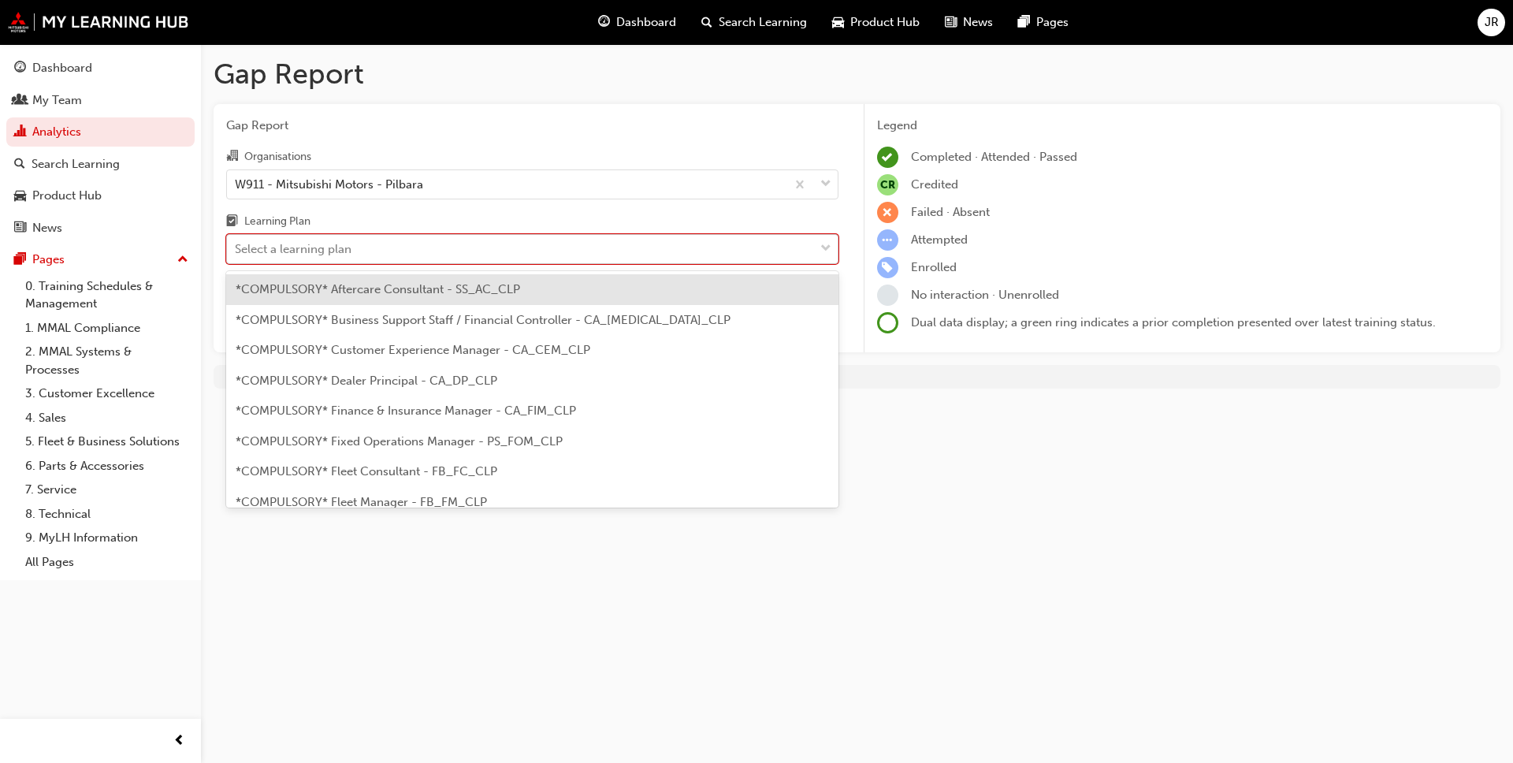
click at [787, 254] on div at bounding box center [826, 249] width 24 height 28
click at [236, 254] on input "Learning Plan option *COMPULSORY* Aftercare Consultant - SS_AC_CLP focused, 1 o…" at bounding box center [236, 248] width 2 height 13
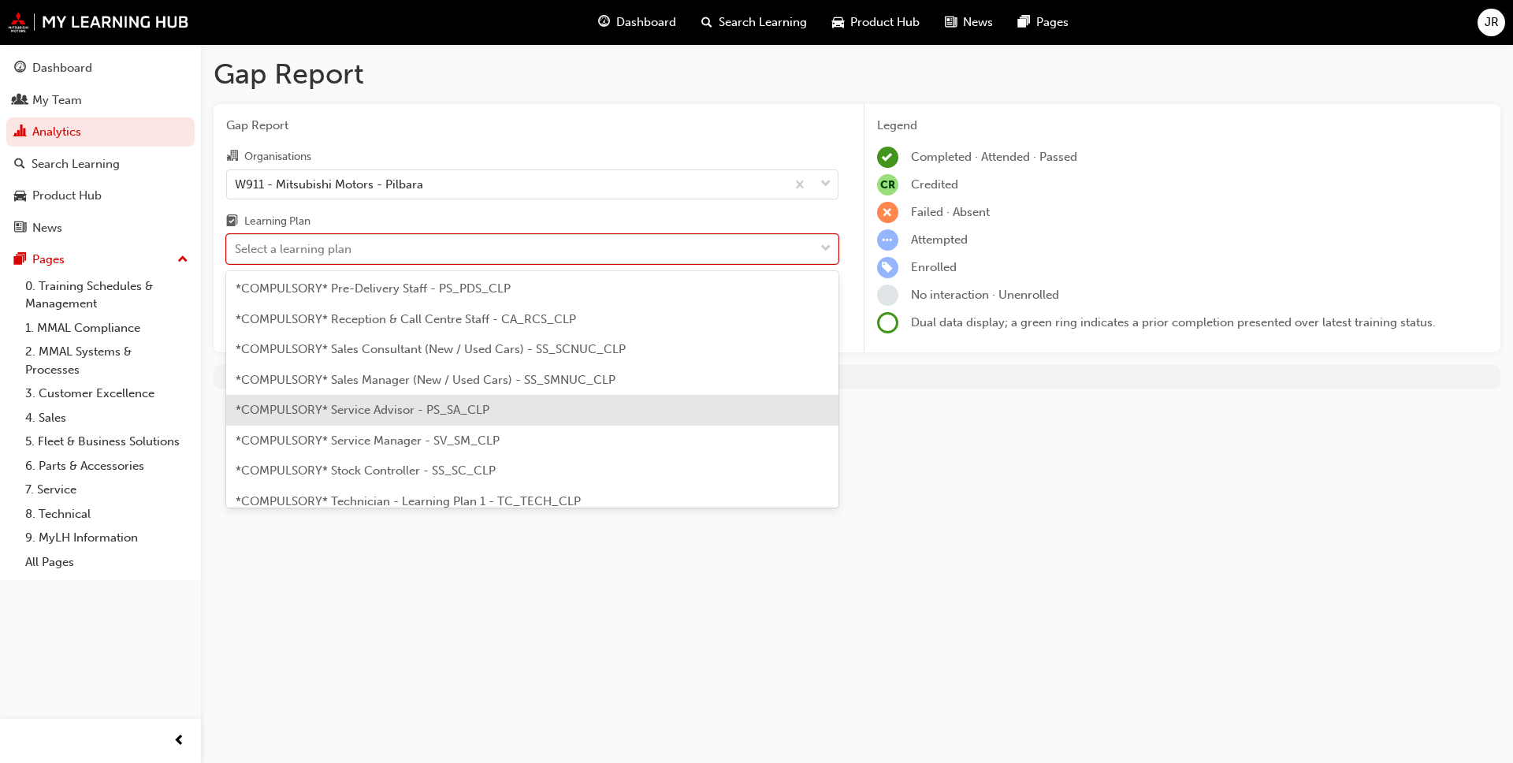
scroll to position [511, 0]
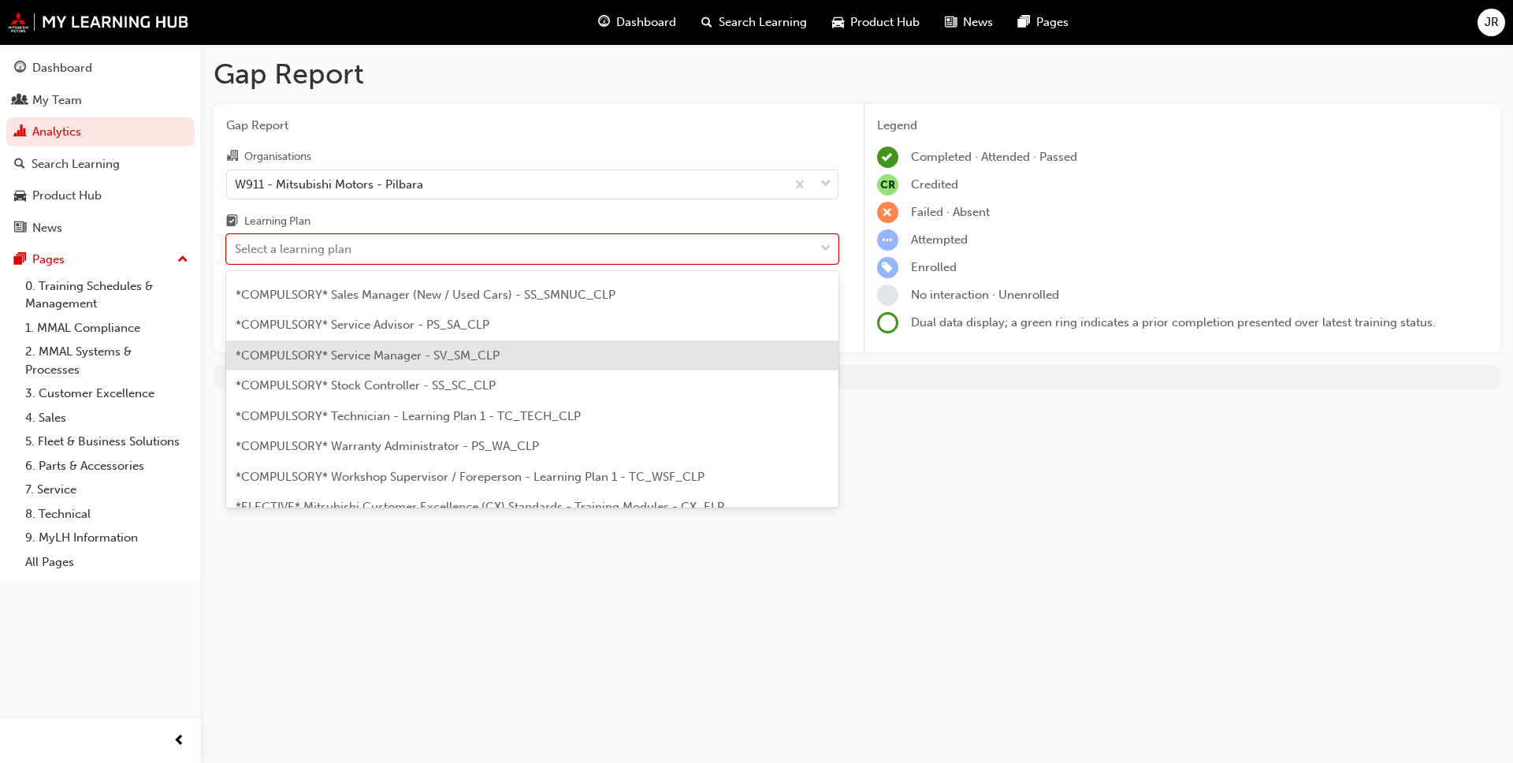
click at [350, 356] on span "*COMPULSORY* Service Manager - SV_SM_CLP" at bounding box center [368, 355] width 264 height 14
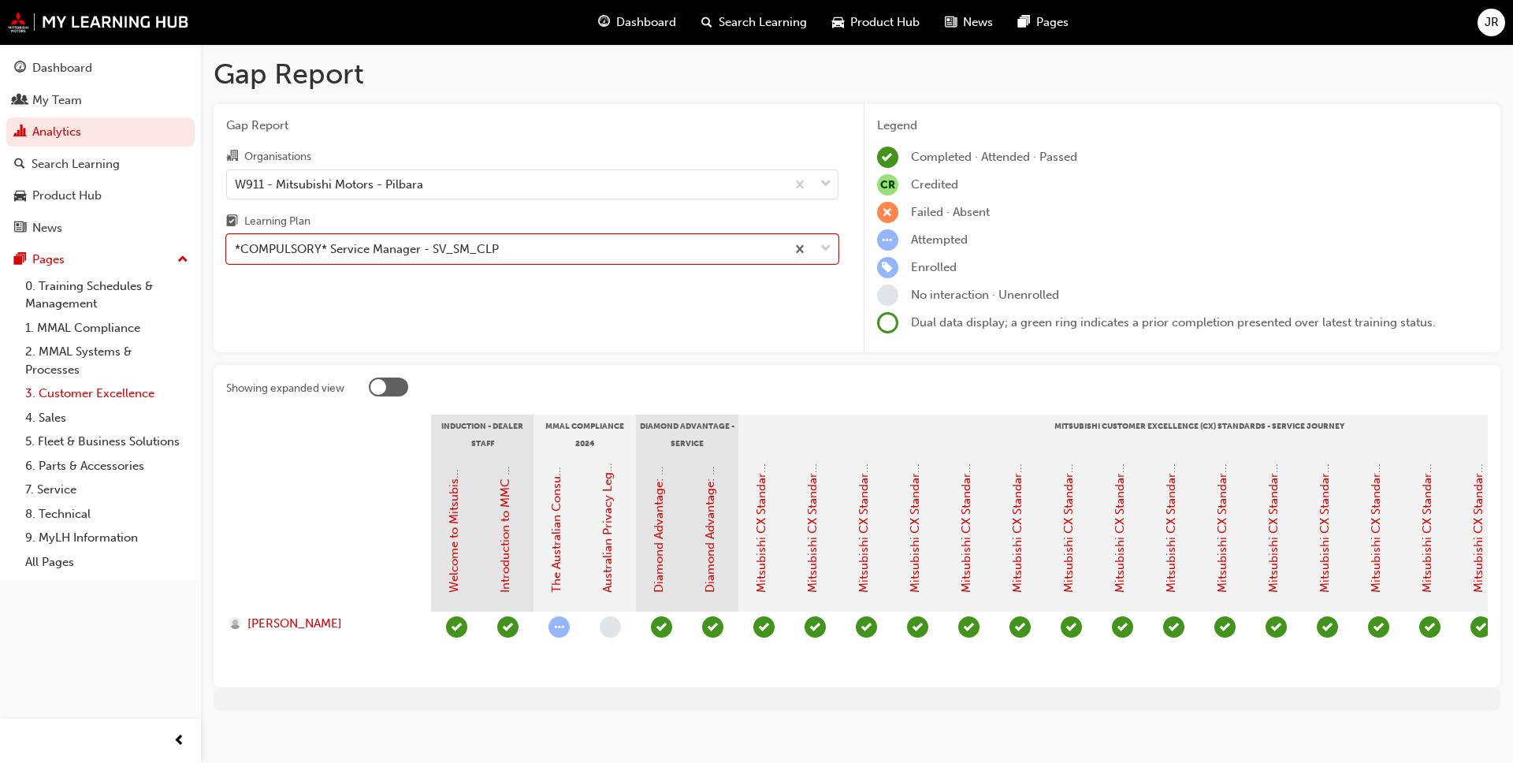
click at [117, 392] on link "3. Customer Excellence" at bounding box center [107, 393] width 176 height 24
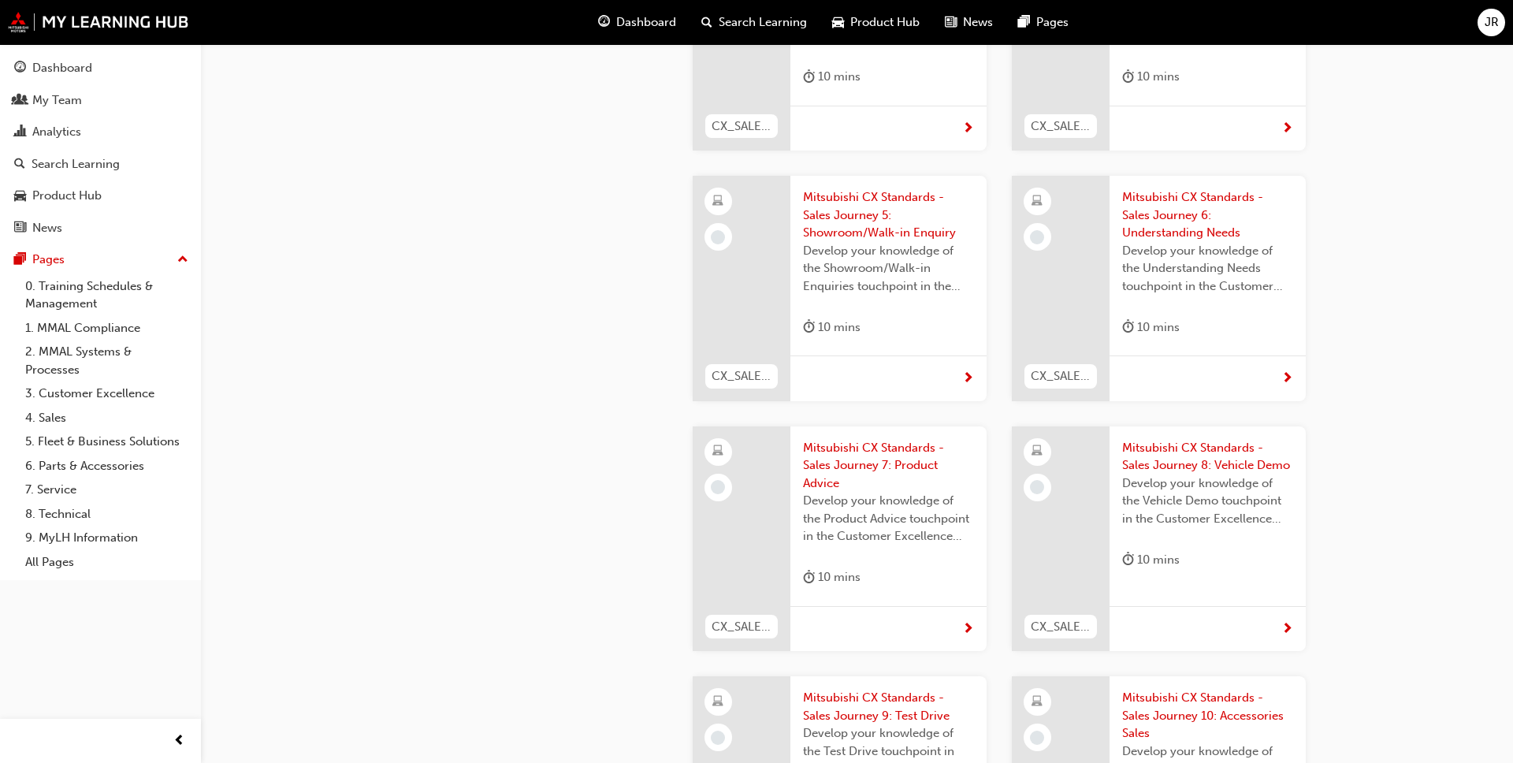
click at [730, 498] on div at bounding box center [742, 538] width 98 height 225
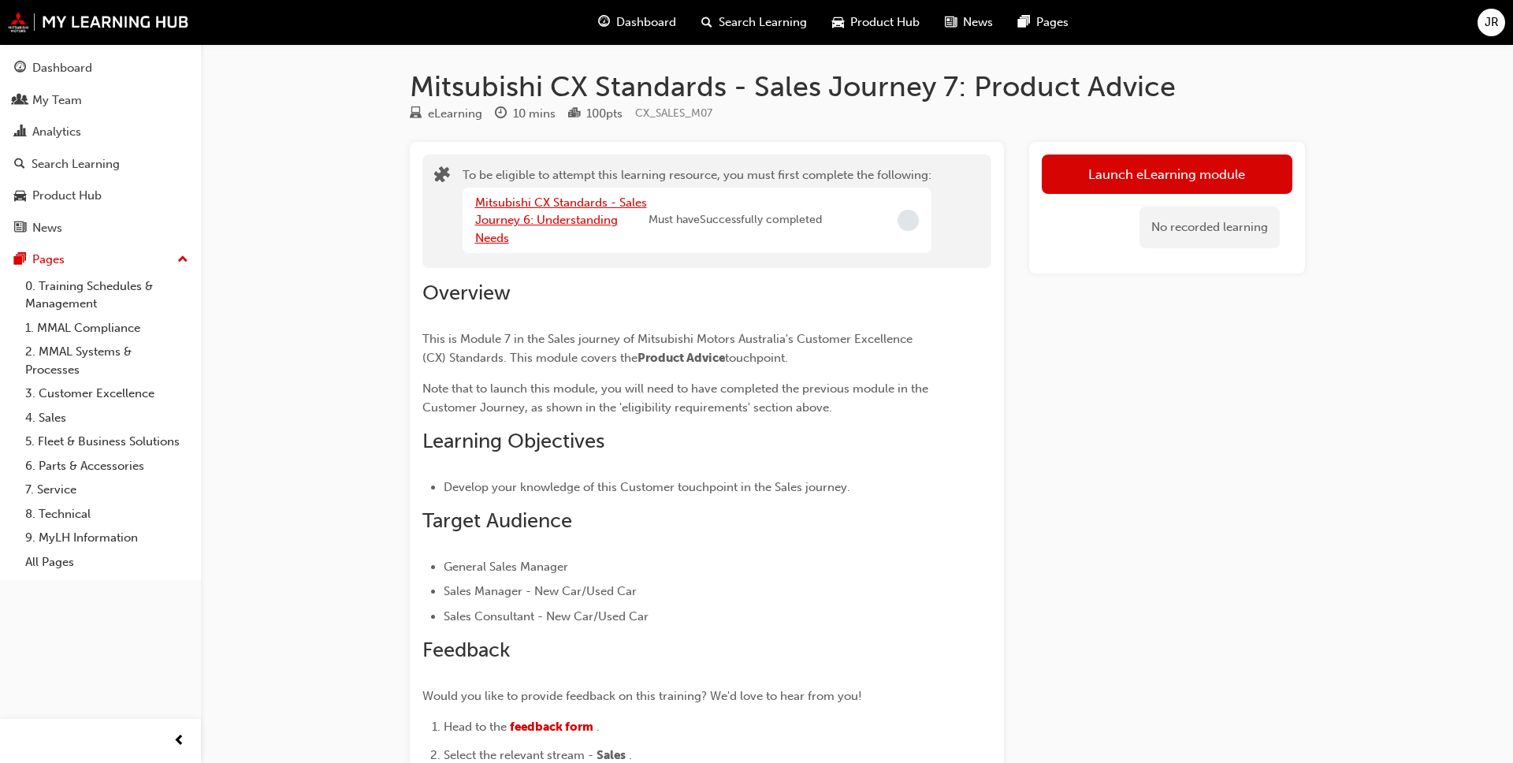
click at [542, 218] on link "Mitsubishi CX Standards - Sales Journey 6: Understanding Needs" at bounding box center [561, 220] width 172 height 50
click at [60, 420] on link "4. Sales" at bounding box center [107, 418] width 176 height 24
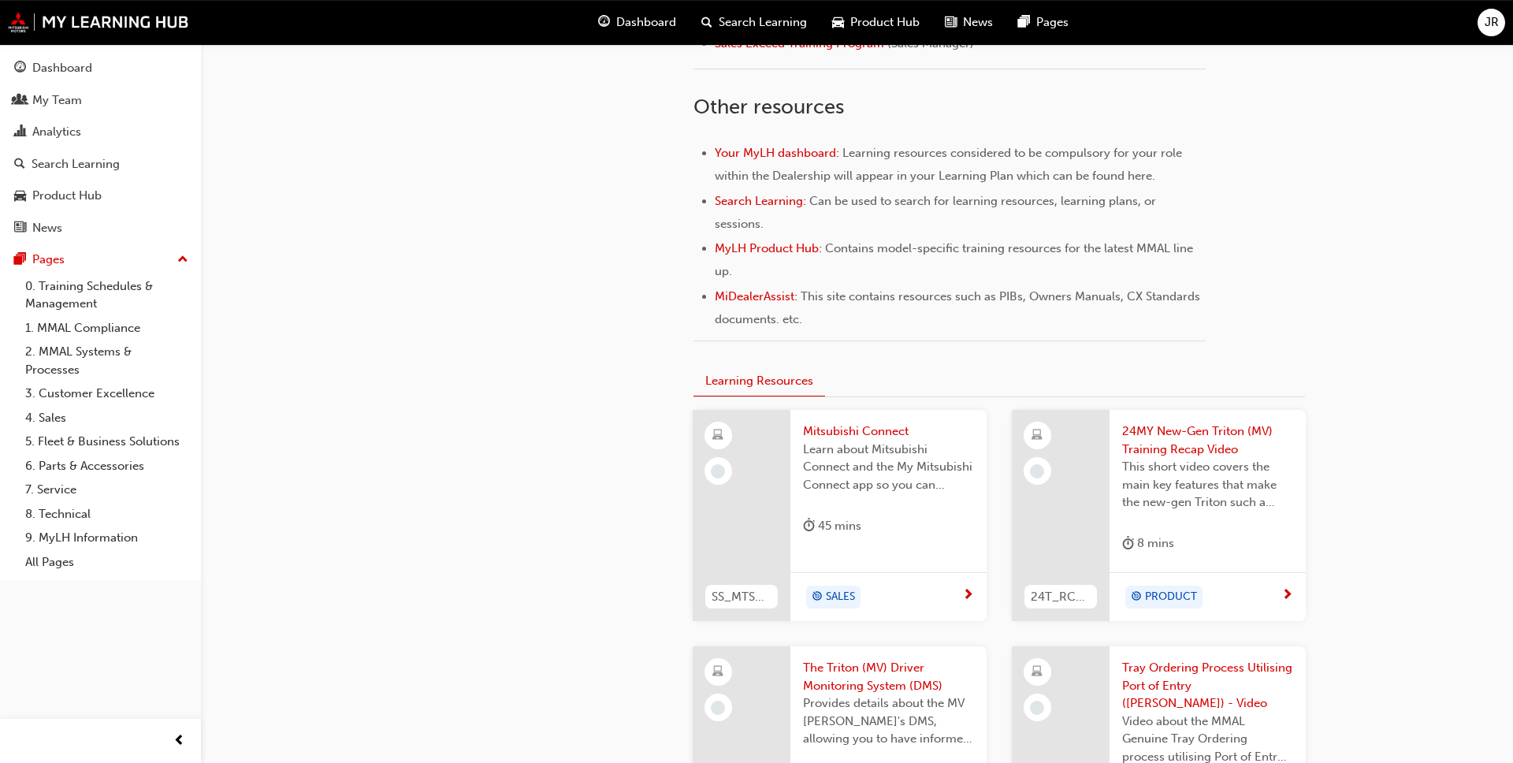
scroll to position [563, 0]
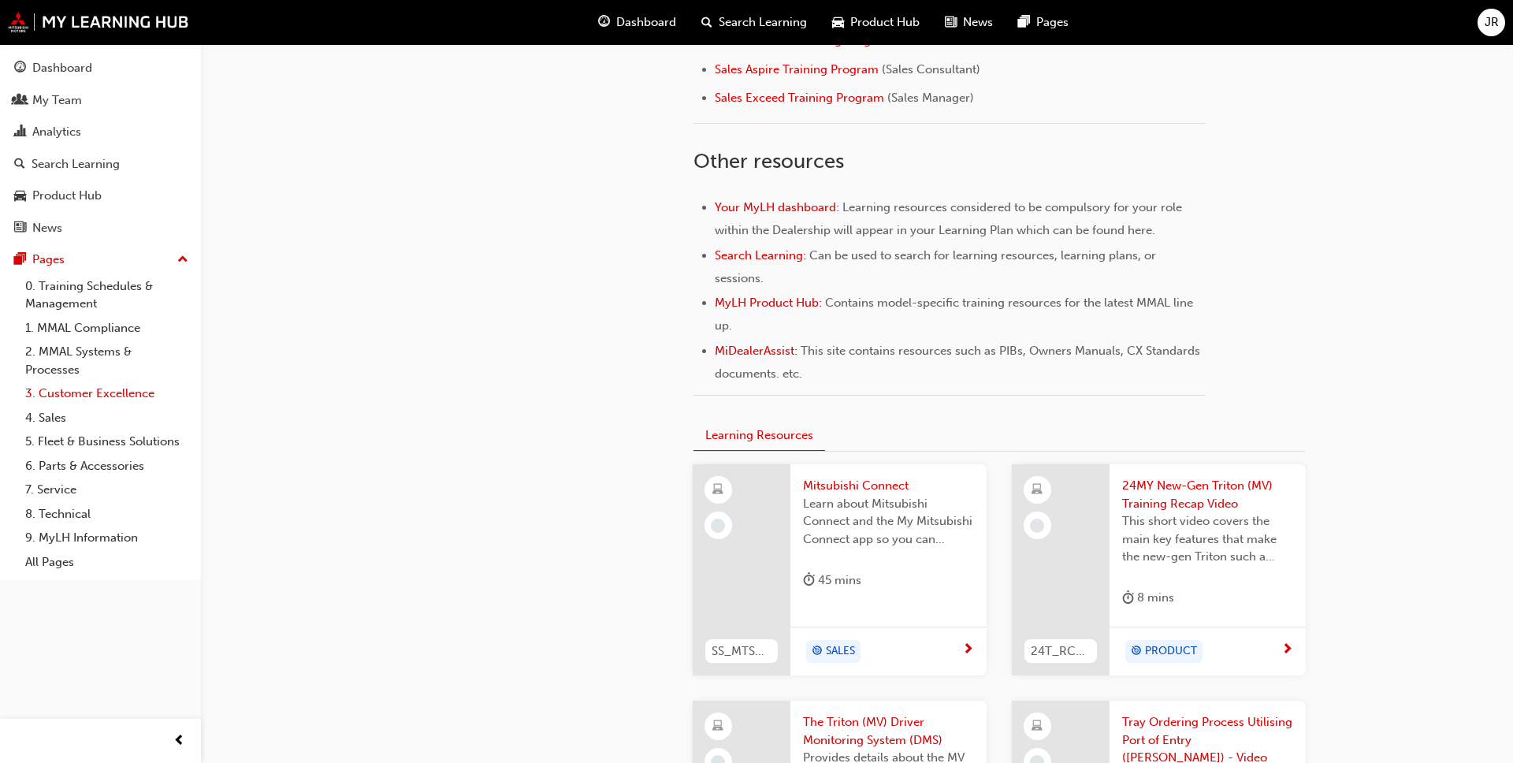
click at [93, 397] on link "3. Customer Excellence" at bounding box center [107, 393] width 176 height 24
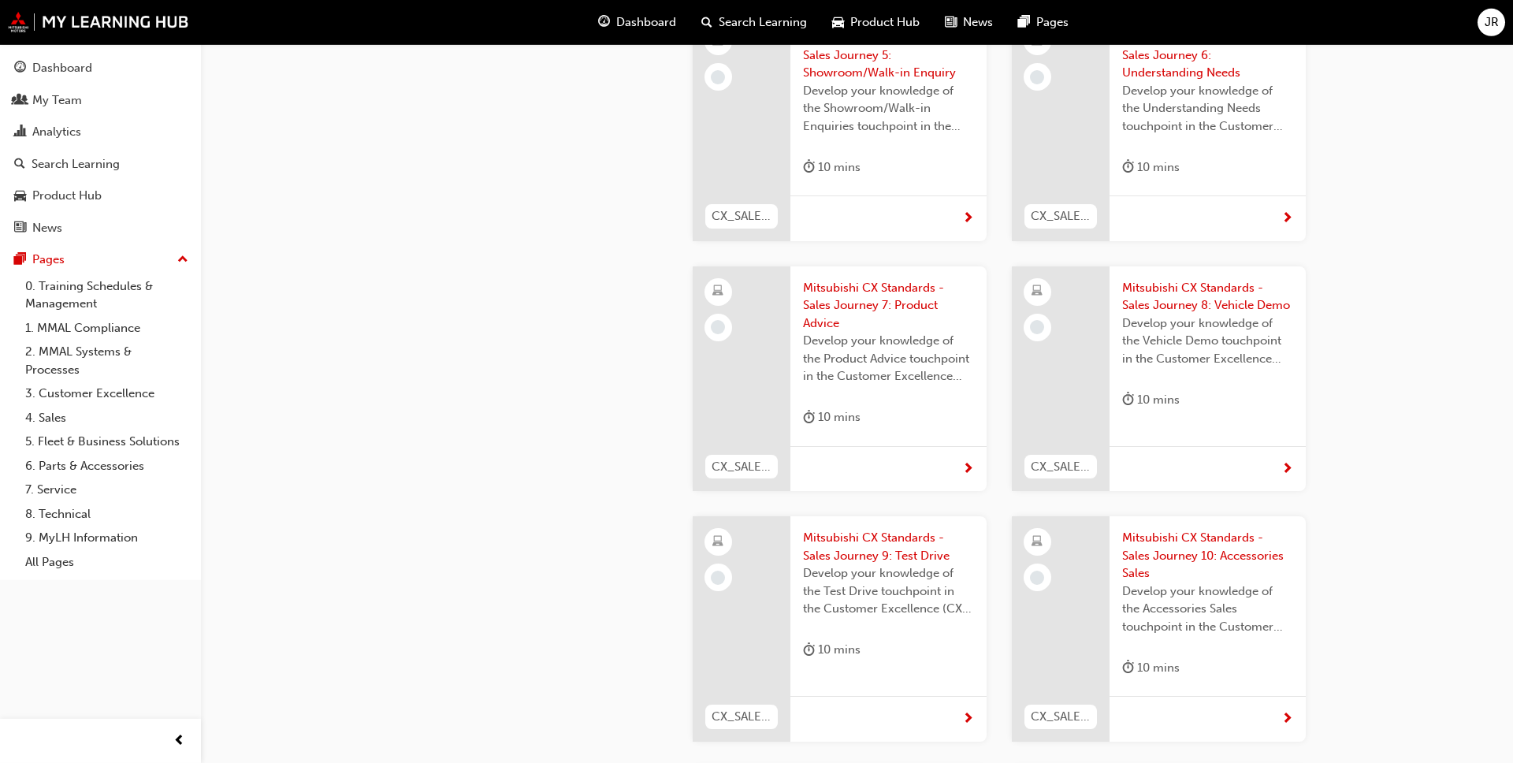
scroll to position [1286, 0]
click at [755, 457] on span "CX_SALES_M07" at bounding box center [742, 466] width 60 height 18
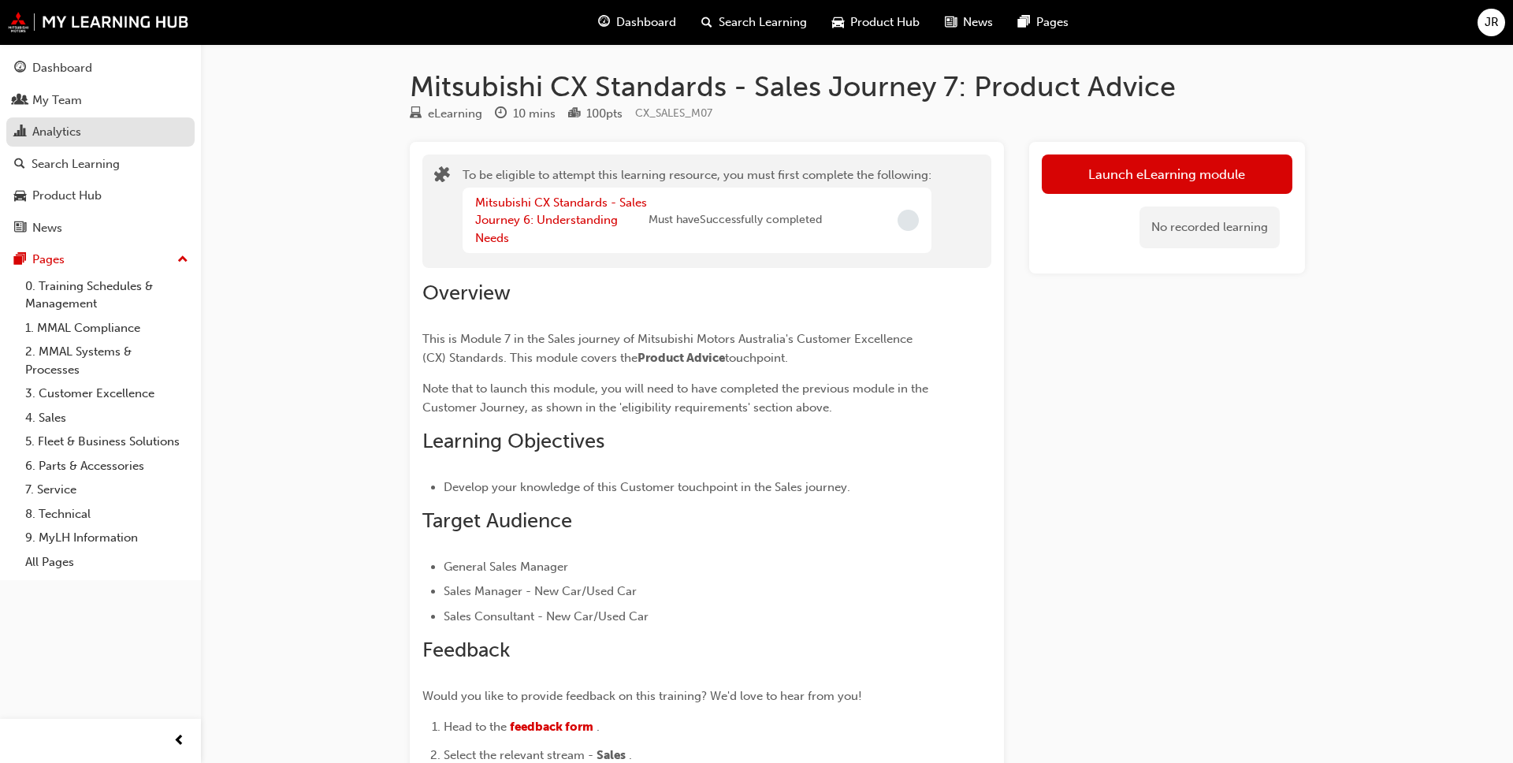
click at [69, 136] on div "Analytics" at bounding box center [56, 132] width 49 height 18
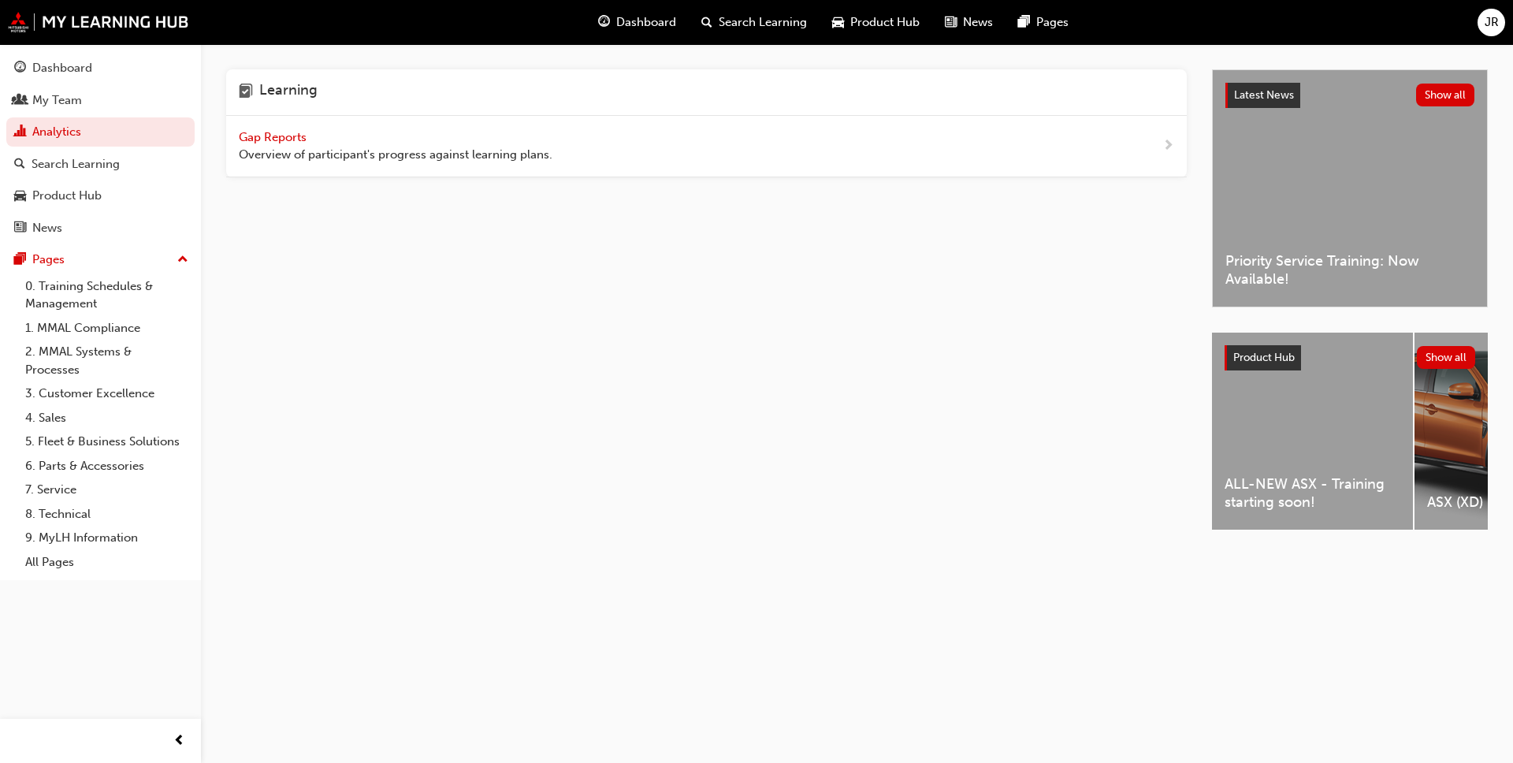
click at [294, 158] on span "Overview of participant's progress against learning plans." at bounding box center [396, 155] width 314 height 18
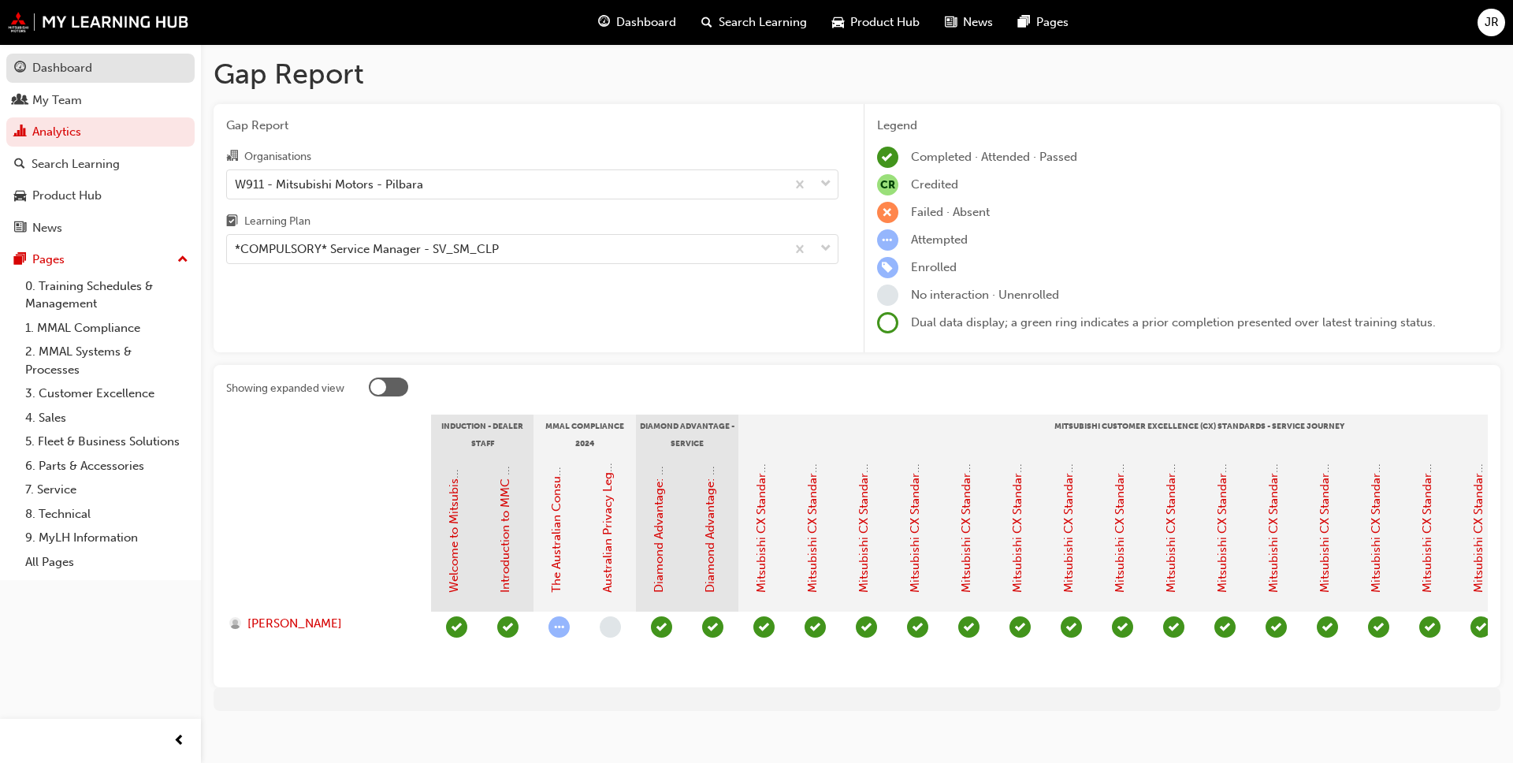
click at [68, 64] on div "Dashboard" at bounding box center [62, 68] width 60 height 18
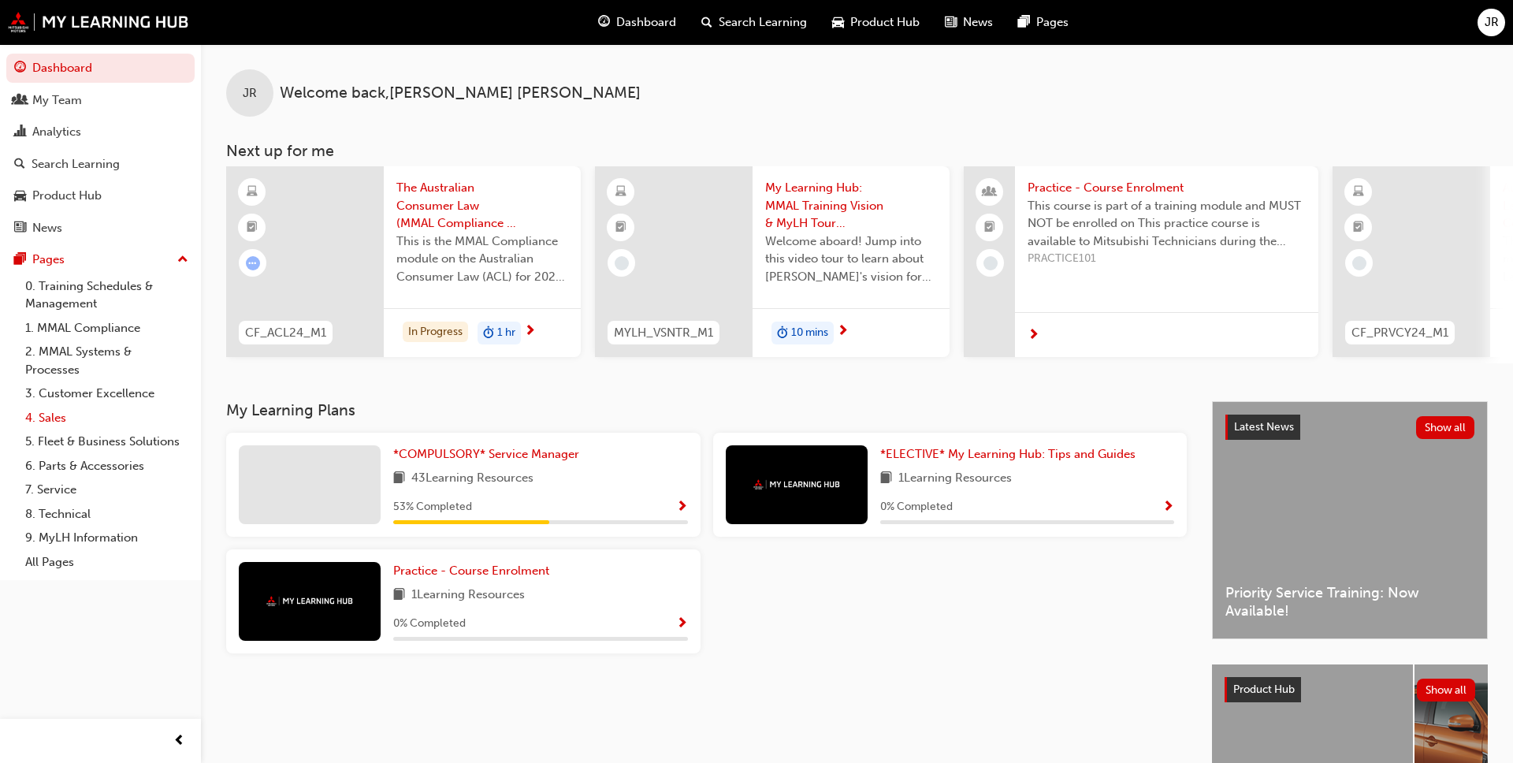
click at [50, 423] on link "4. Sales" at bounding box center [107, 418] width 176 height 24
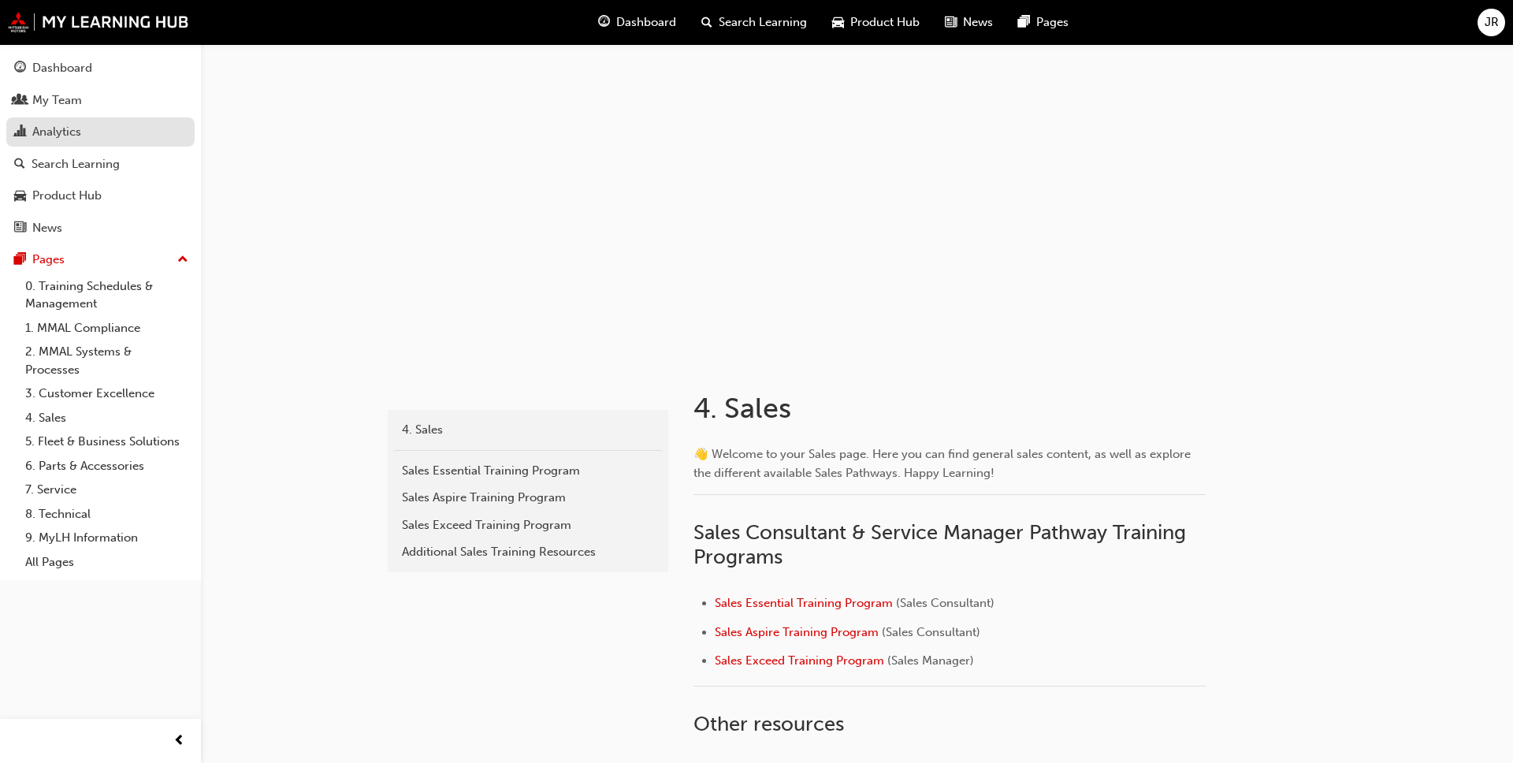
click at [73, 132] on div "Analytics" at bounding box center [56, 132] width 49 height 18
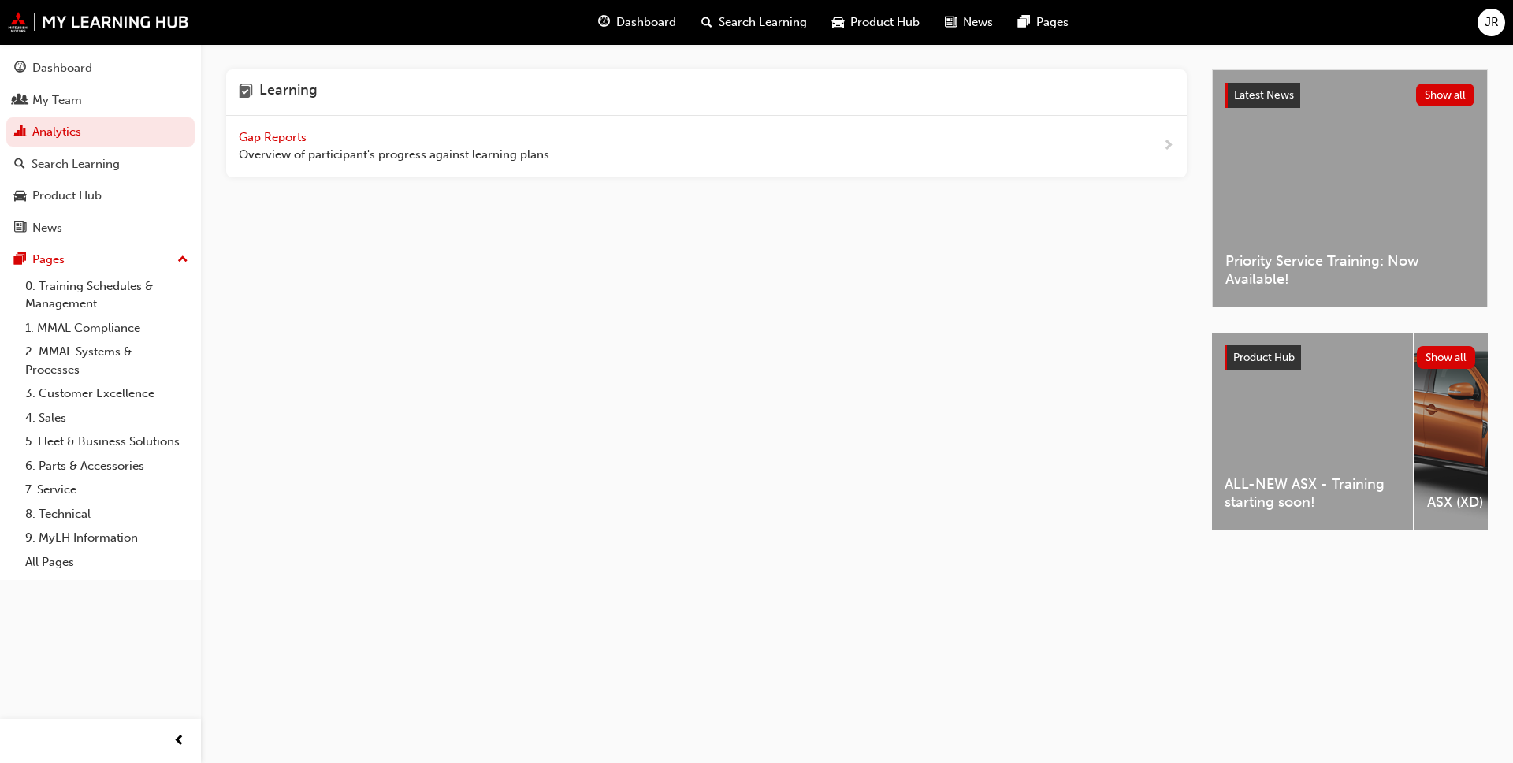
click at [282, 149] on span "Overview of participant's progress against learning plans." at bounding box center [396, 155] width 314 height 18
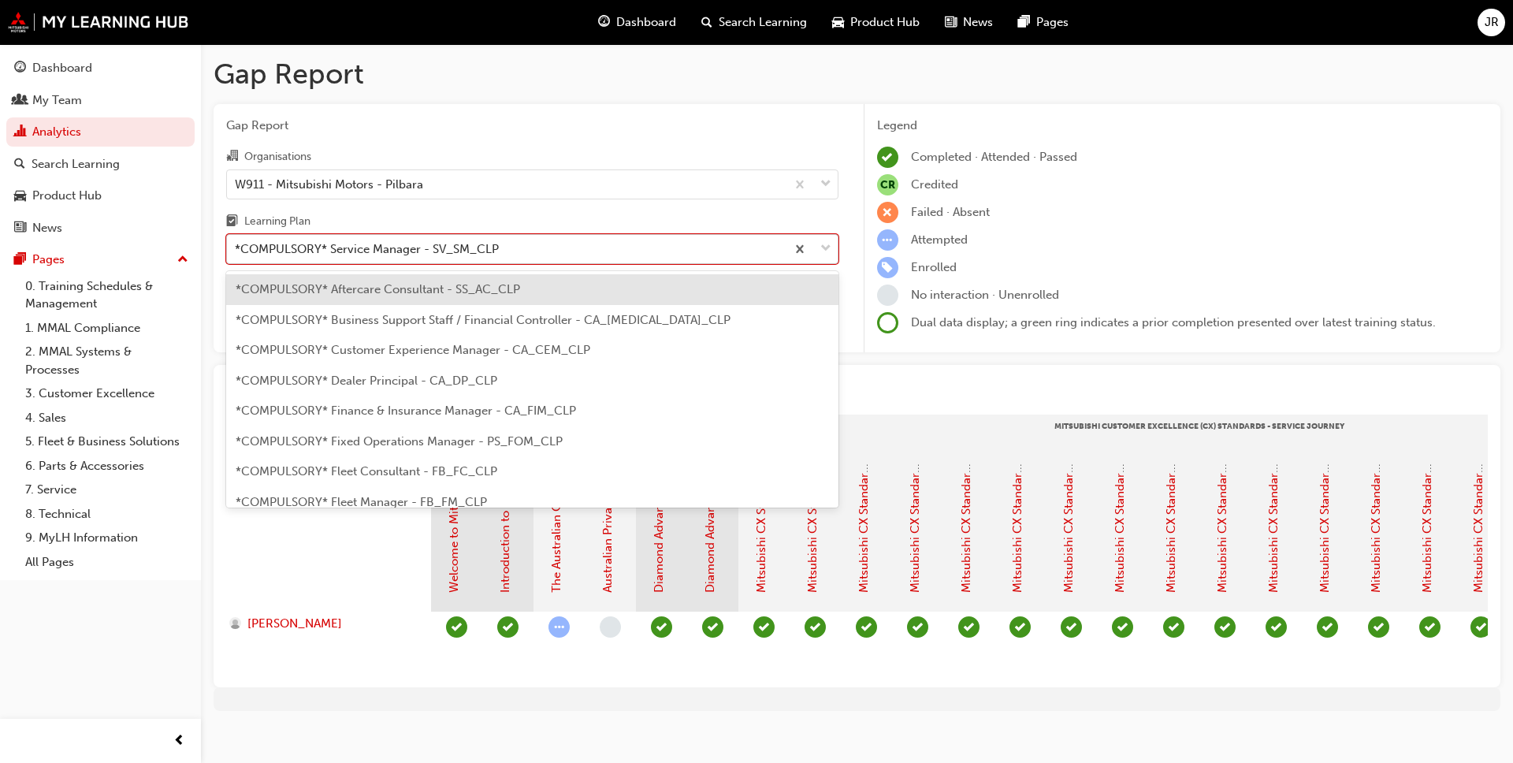
click at [787, 246] on span "down-icon" at bounding box center [825, 249] width 11 height 20
click at [236, 246] on input "Learning Plan option *COMPULSORY* Aftercare Consultant - SS_AC_CLP focused, 1 o…" at bounding box center [236, 248] width 2 height 13
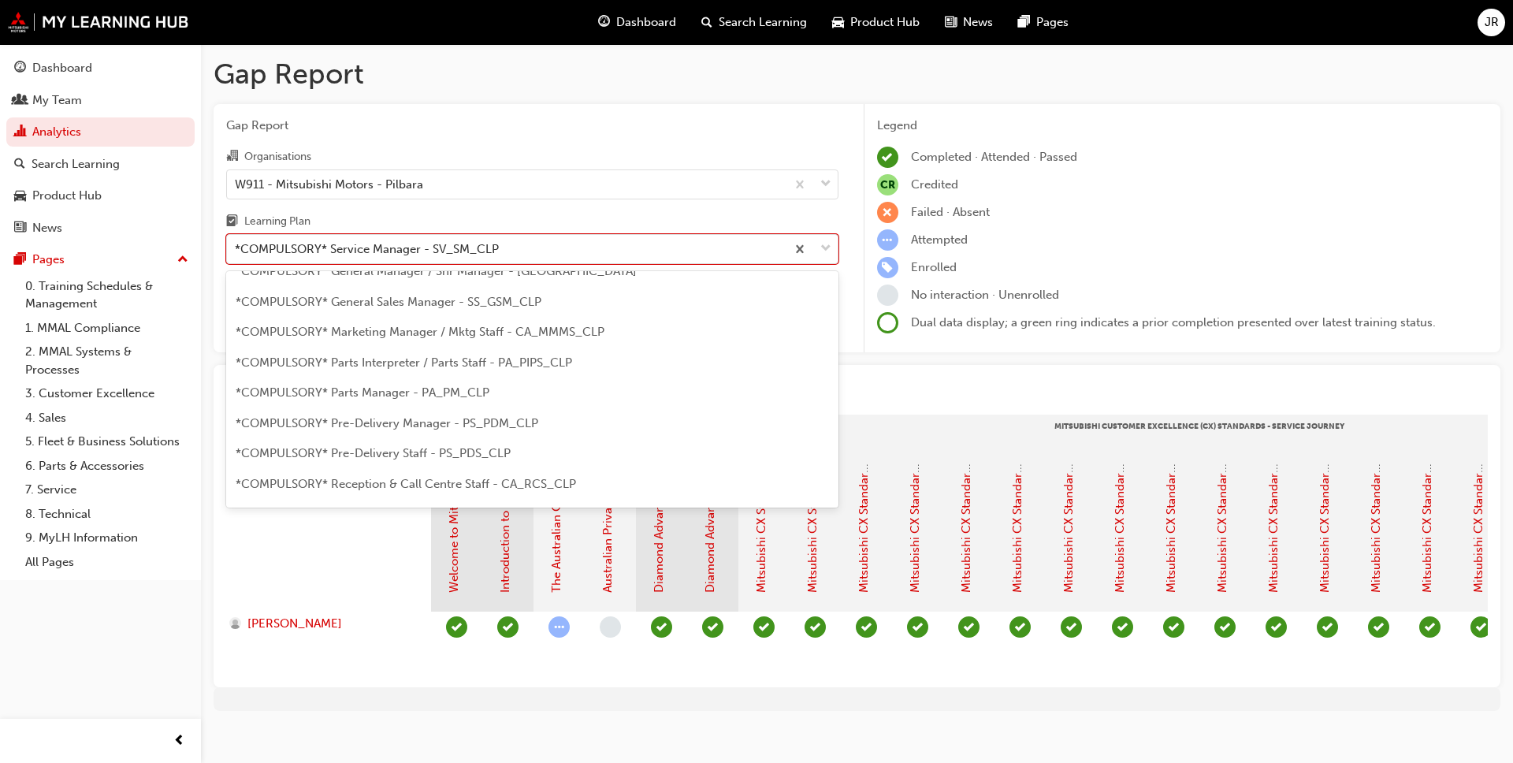
scroll to position [6, 0]
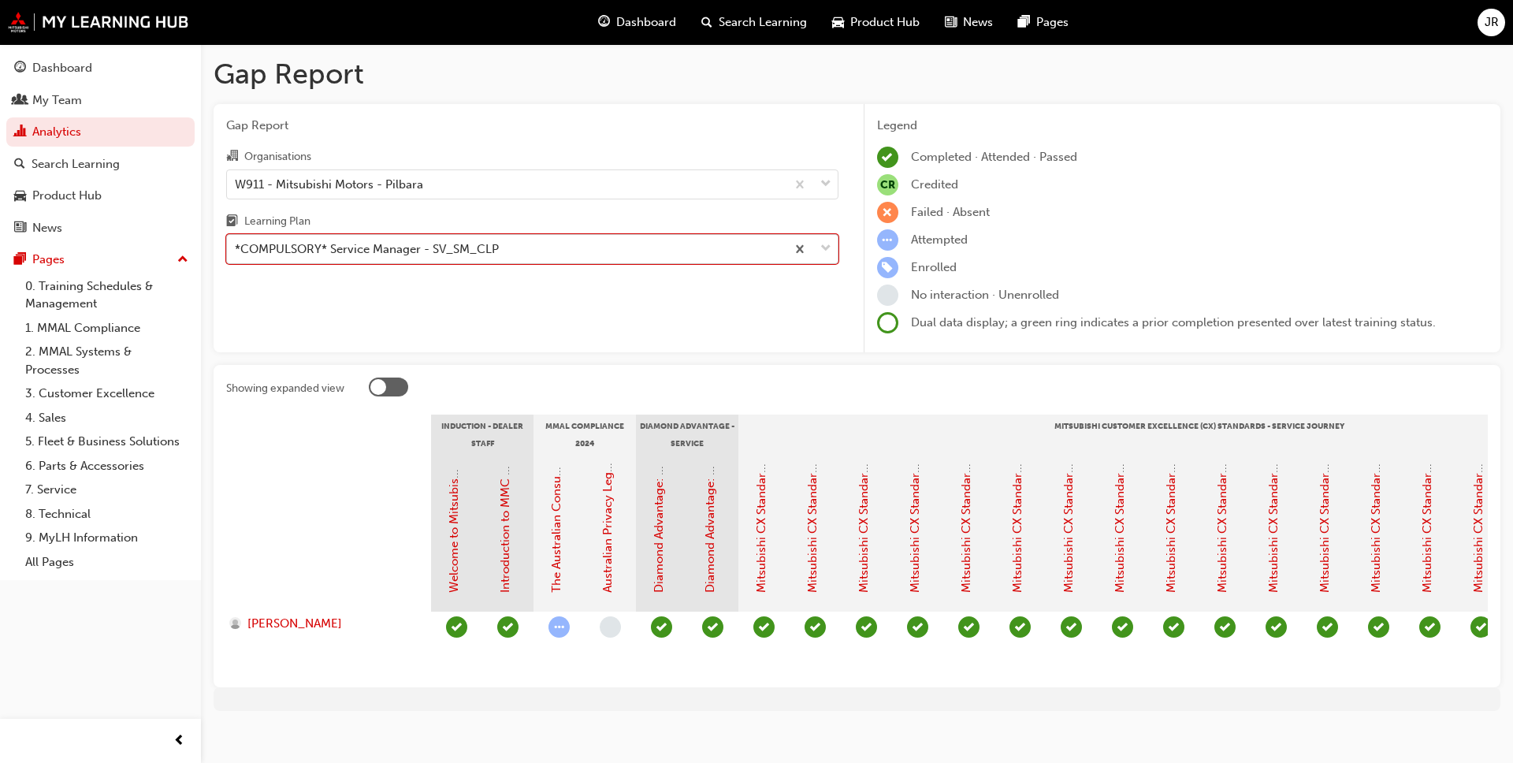
click at [615, 245] on div "*COMPULSORY* Service Manager - SV_SM_CLP" at bounding box center [506, 250] width 559 height 28
click at [236, 245] on input "Learning Plan 0 results available. Select is focused ,type to refine list, pres…" at bounding box center [236, 248] width 2 height 13
click at [95, 395] on link "3. Customer Excellence" at bounding box center [107, 393] width 176 height 24
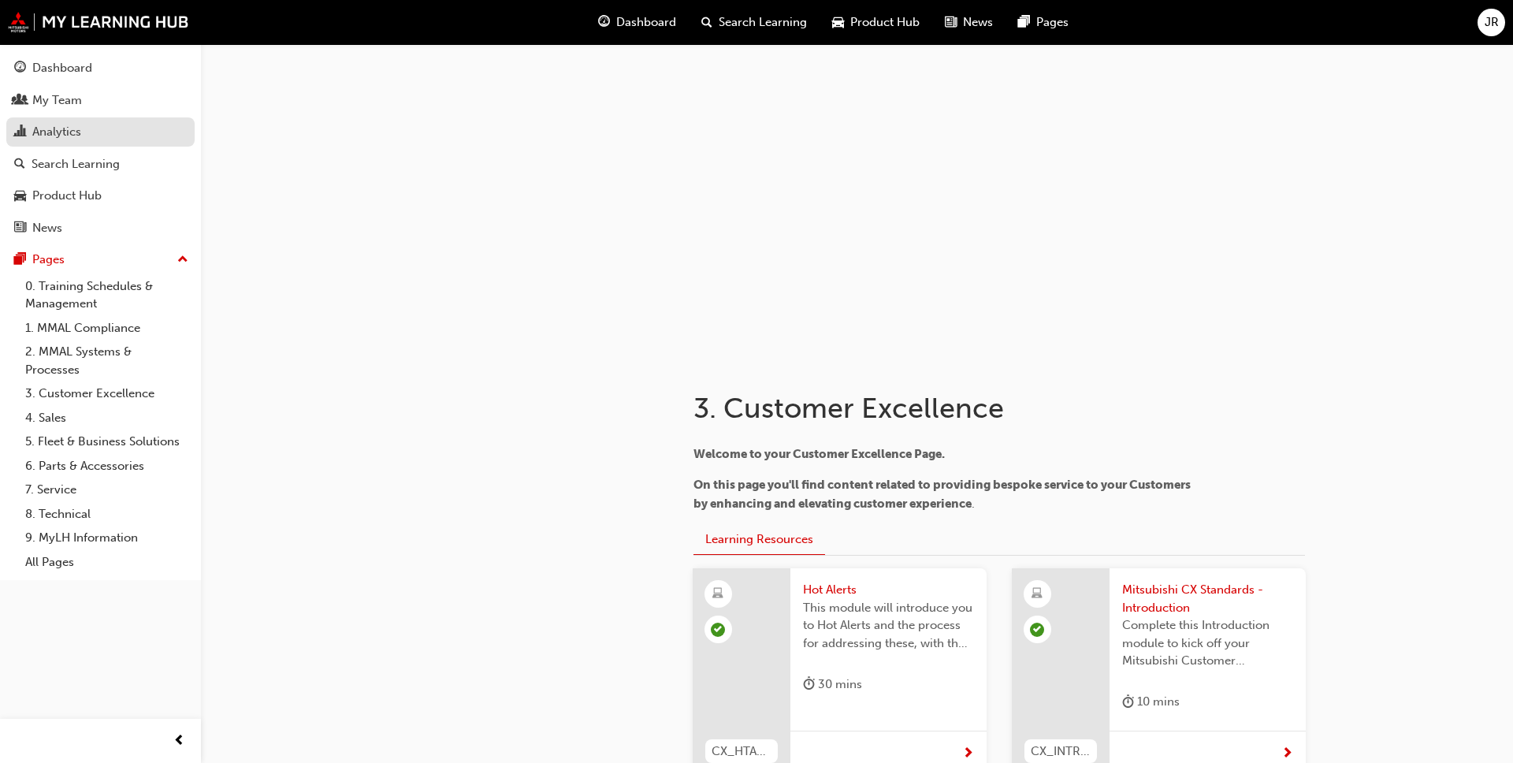
click at [70, 136] on div "Analytics" at bounding box center [56, 132] width 49 height 18
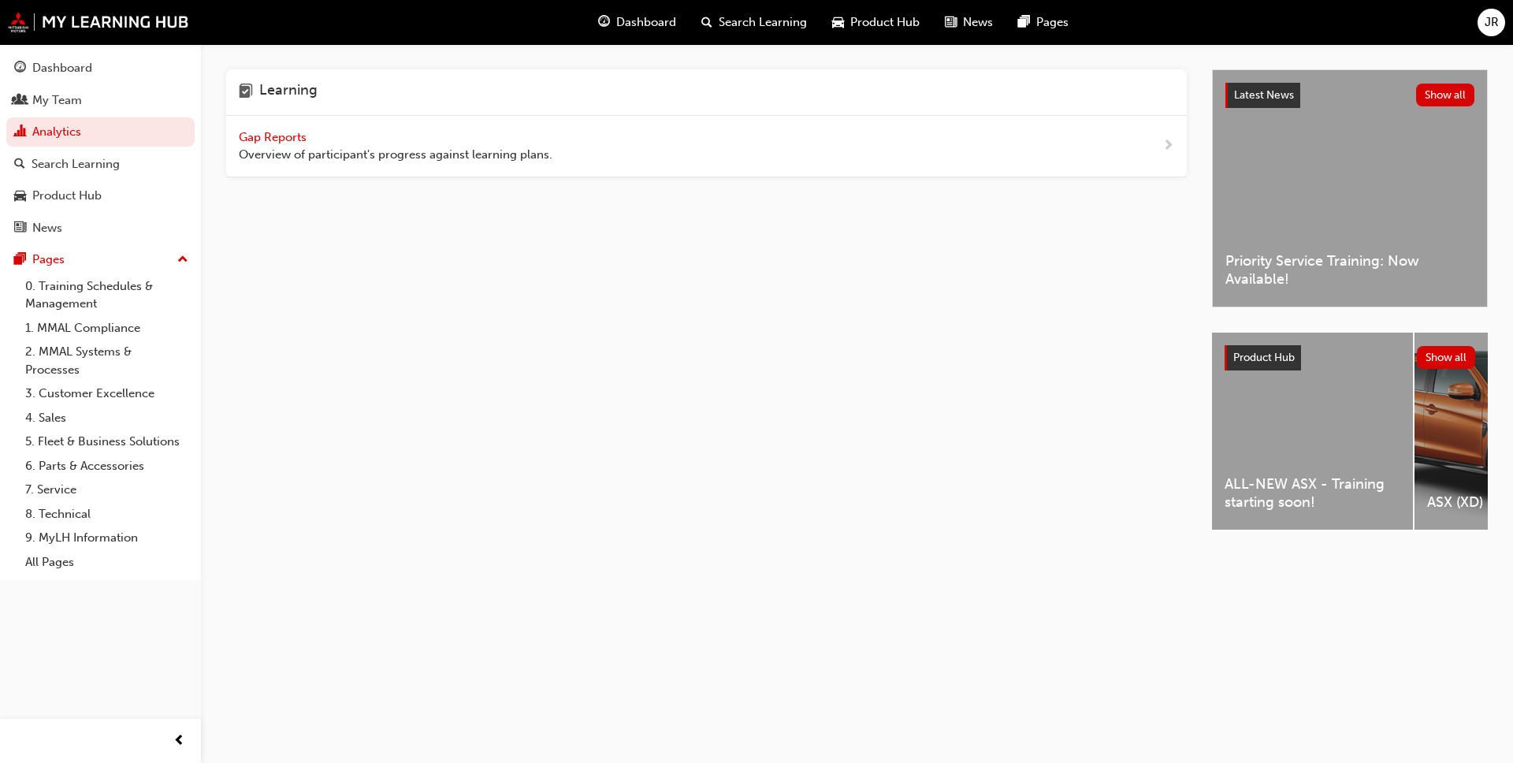
click at [346, 156] on span "Overview of participant's progress against learning plans." at bounding box center [396, 155] width 314 height 18
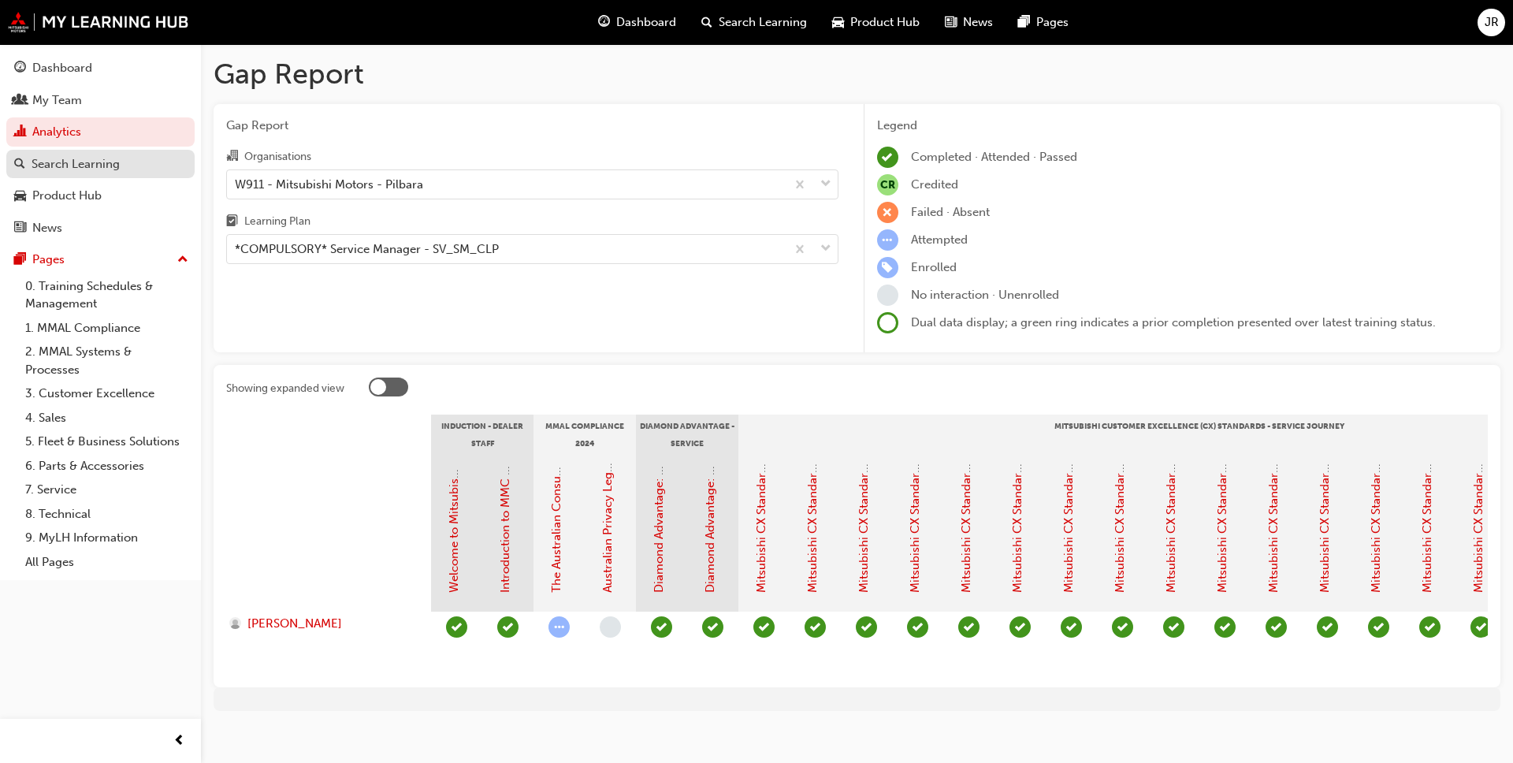
click at [107, 173] on div "Search Learning" at bounding box center [76, 164] width 88 height 18
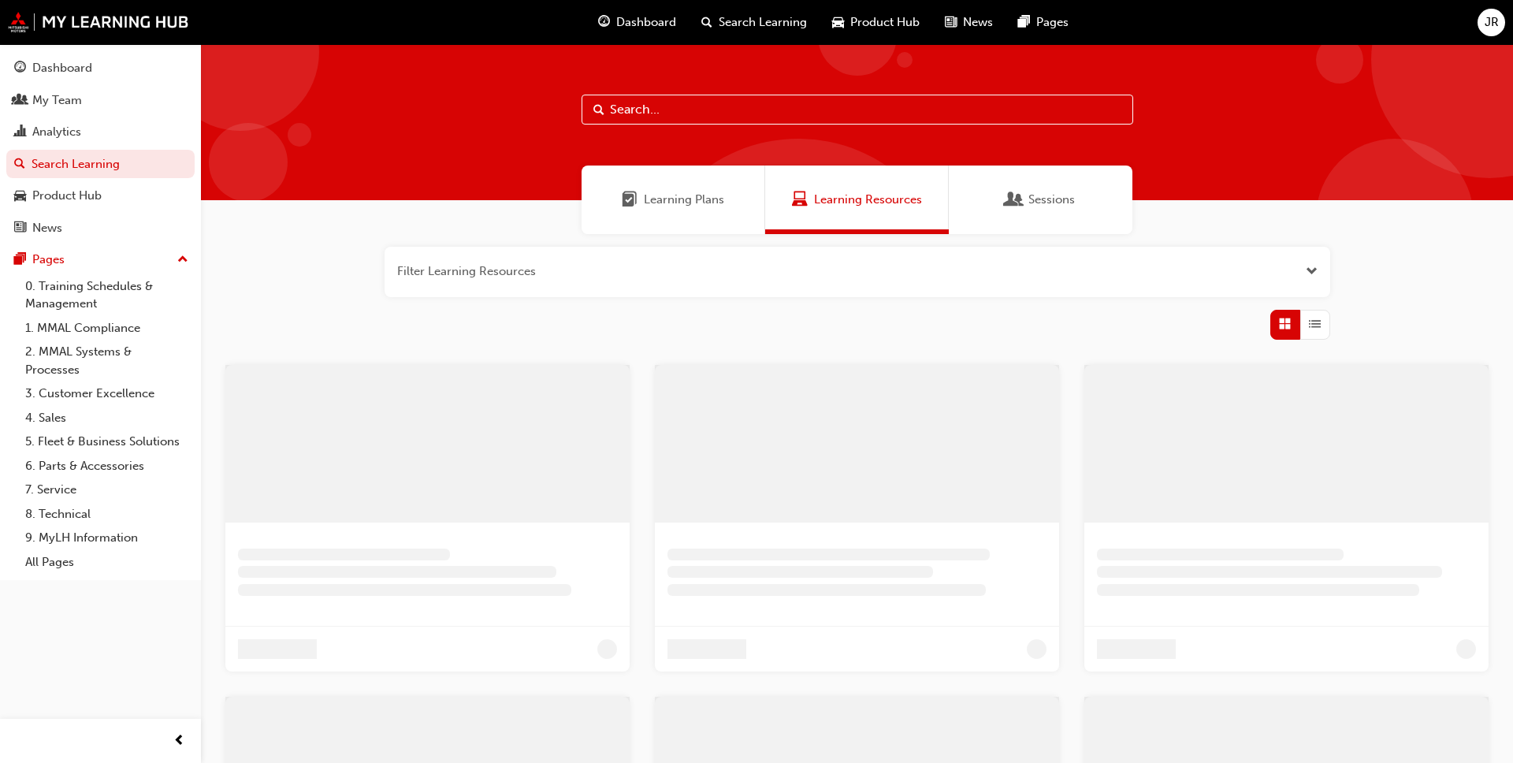
click at [666, 109] on input "text" at bounding box center [858, 110] width 552 height 30
type input "sop"
click at [61, 130] on div "Analytics" at bounding box center [56, 132] width 49 height 18
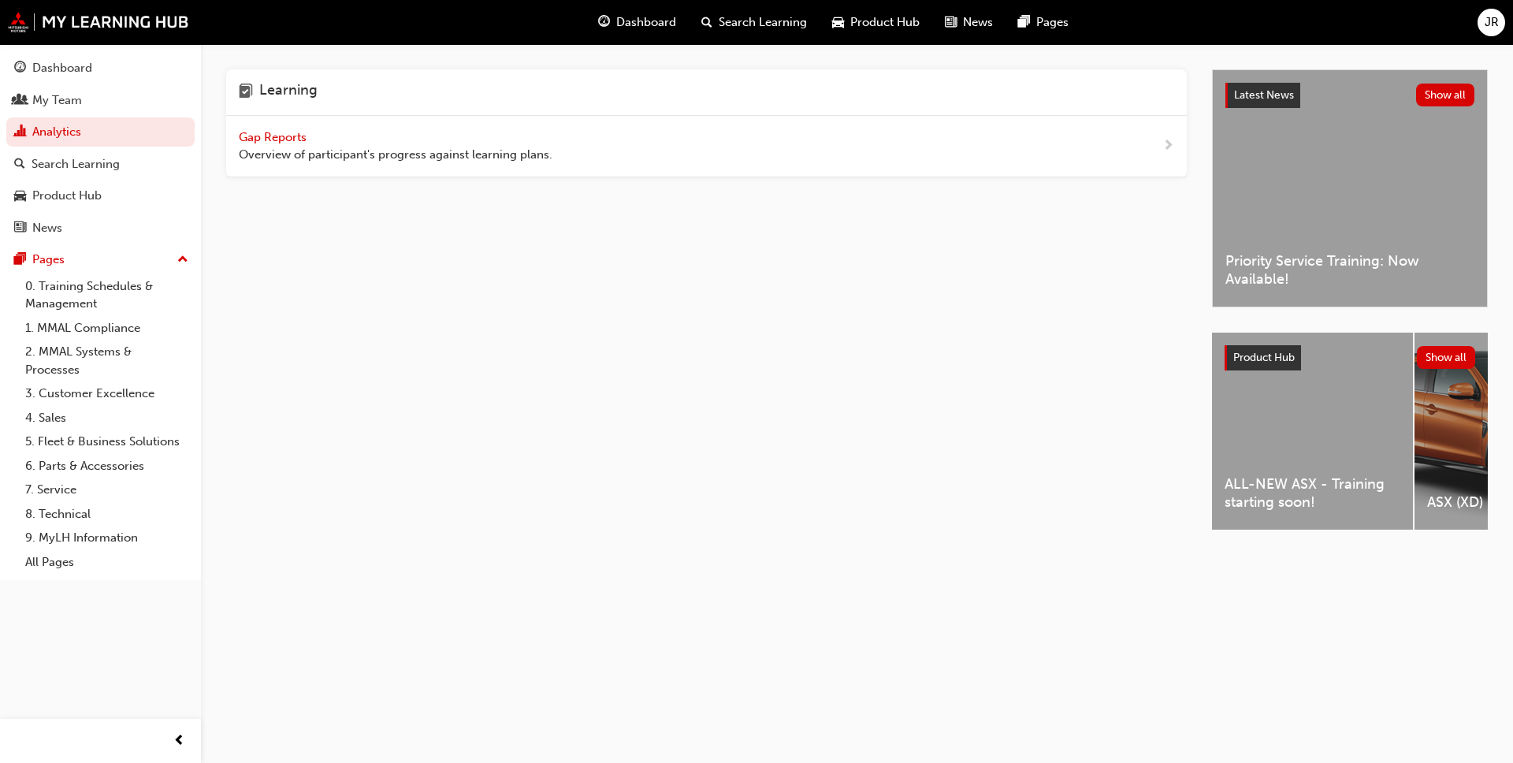
click at [335, 142] on div "Gap Reports Overview of participant's progress against learning plans." at bounding box center [396, 145] width 314 height 35
